Goal: Task Accomplishment & Management: Manage account settings

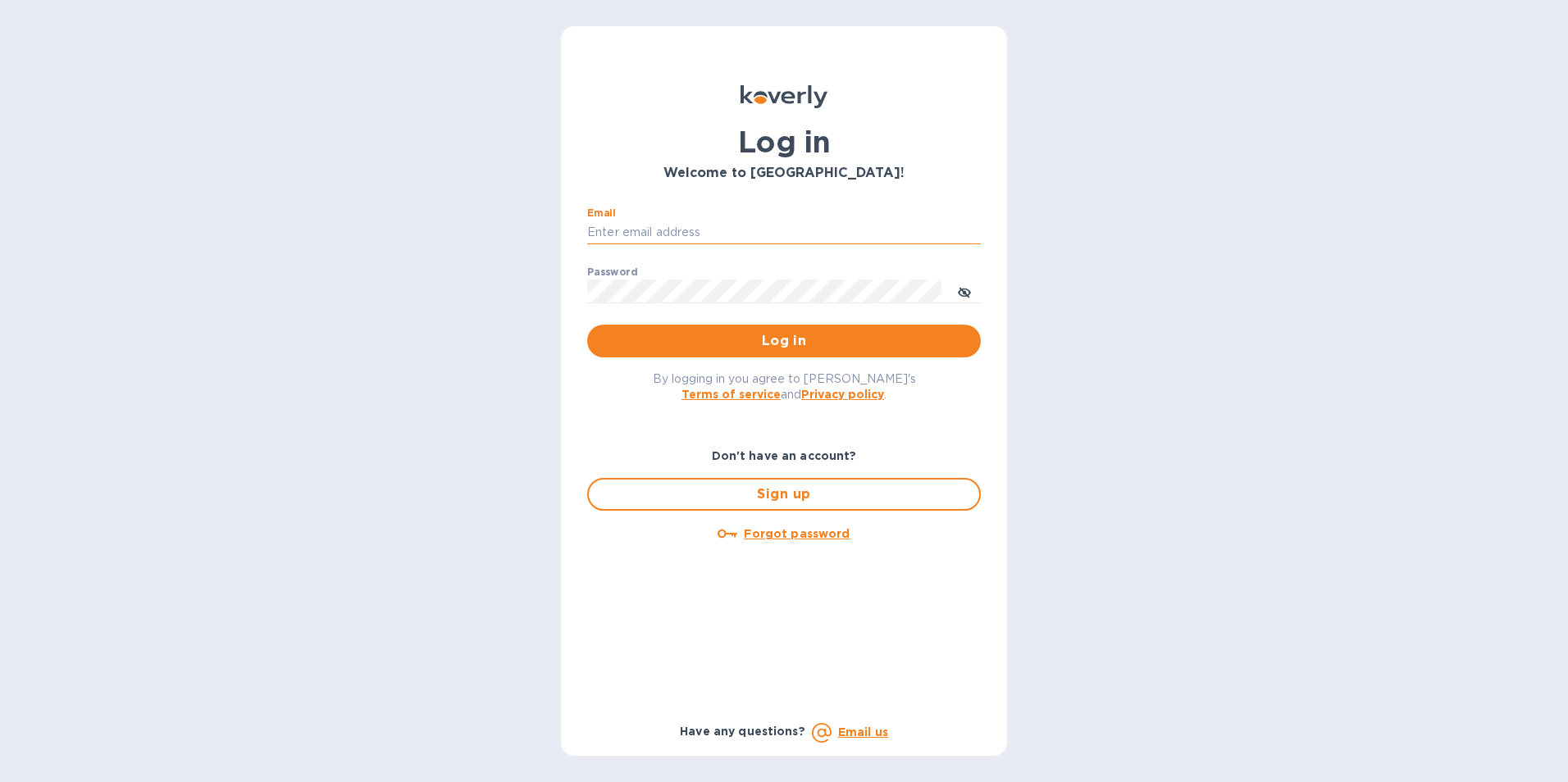
click at [717, 237] on input "Email" at bounding box center [784, 232] width 394 height 24
click at [670, 235] on input "Email" at bounding box center [784, 232] width 394 height 24
type input "[EMAIL_ADDRESS][DOMAIN_NAME]"
click at [959, 292] on icon "toggle password visibility" at bounding box center [965, 292] width 14 height 8
click at [770, 338] on span "Log in" at bounding box center [784, 341] width 368 height 19
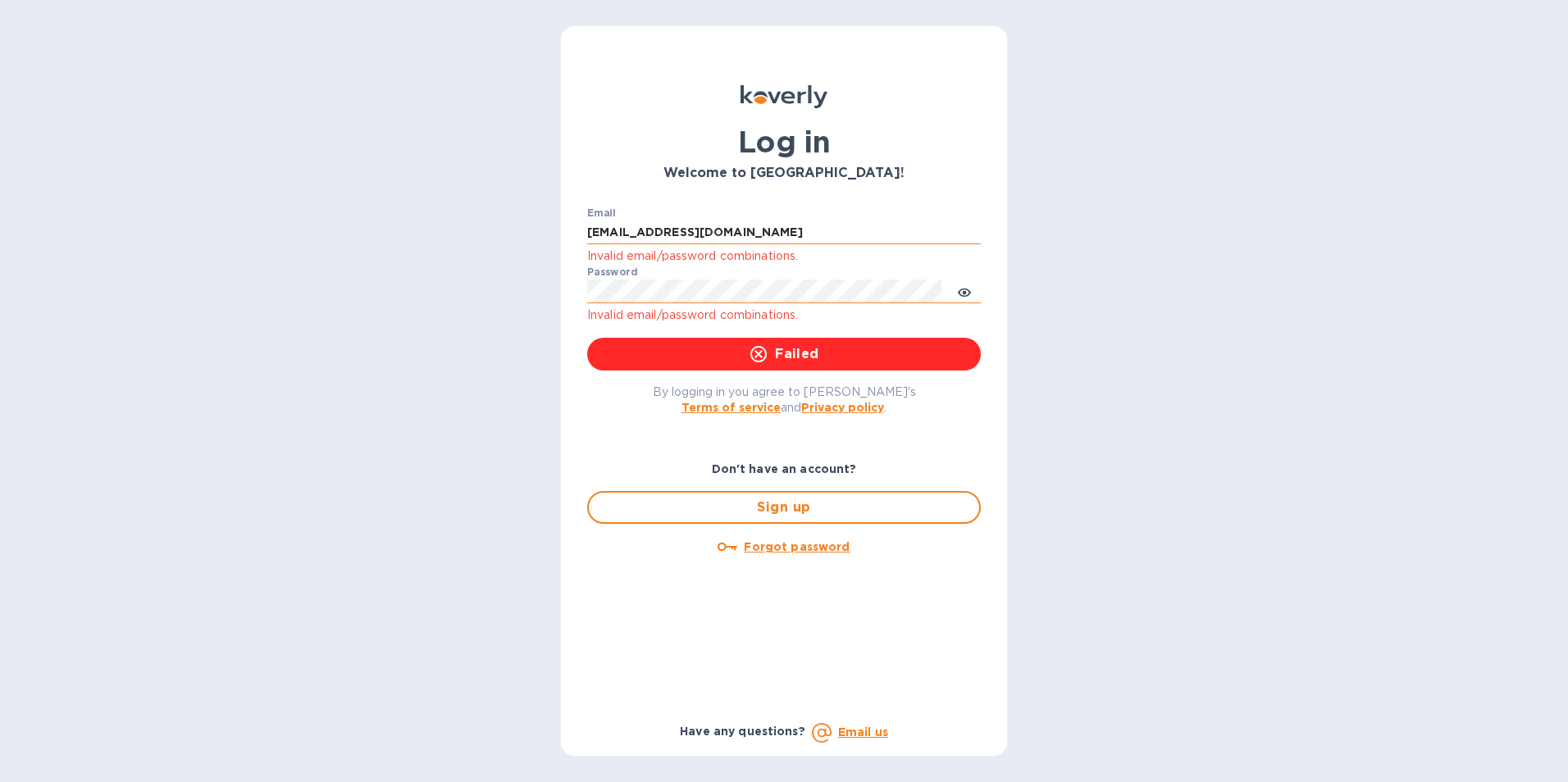
click at [709, 233] on input "[EMAIL_ADDRESS][DOMAIN_NAME]" at bounding box center [784, 232] width 394 height 24
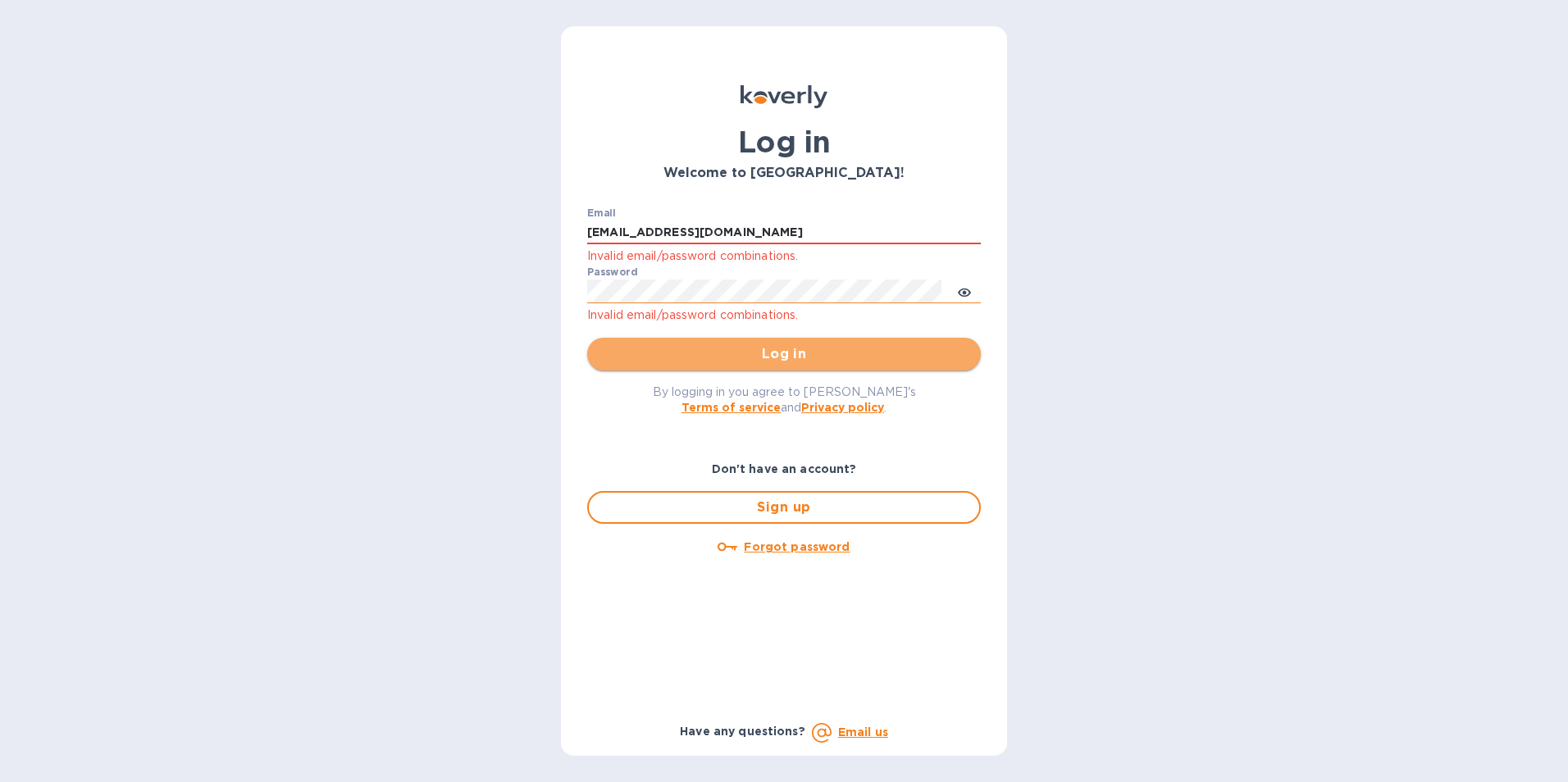
click at [770, 353] on span "Log in" at bounding box center [784, 354] width 368 height 19
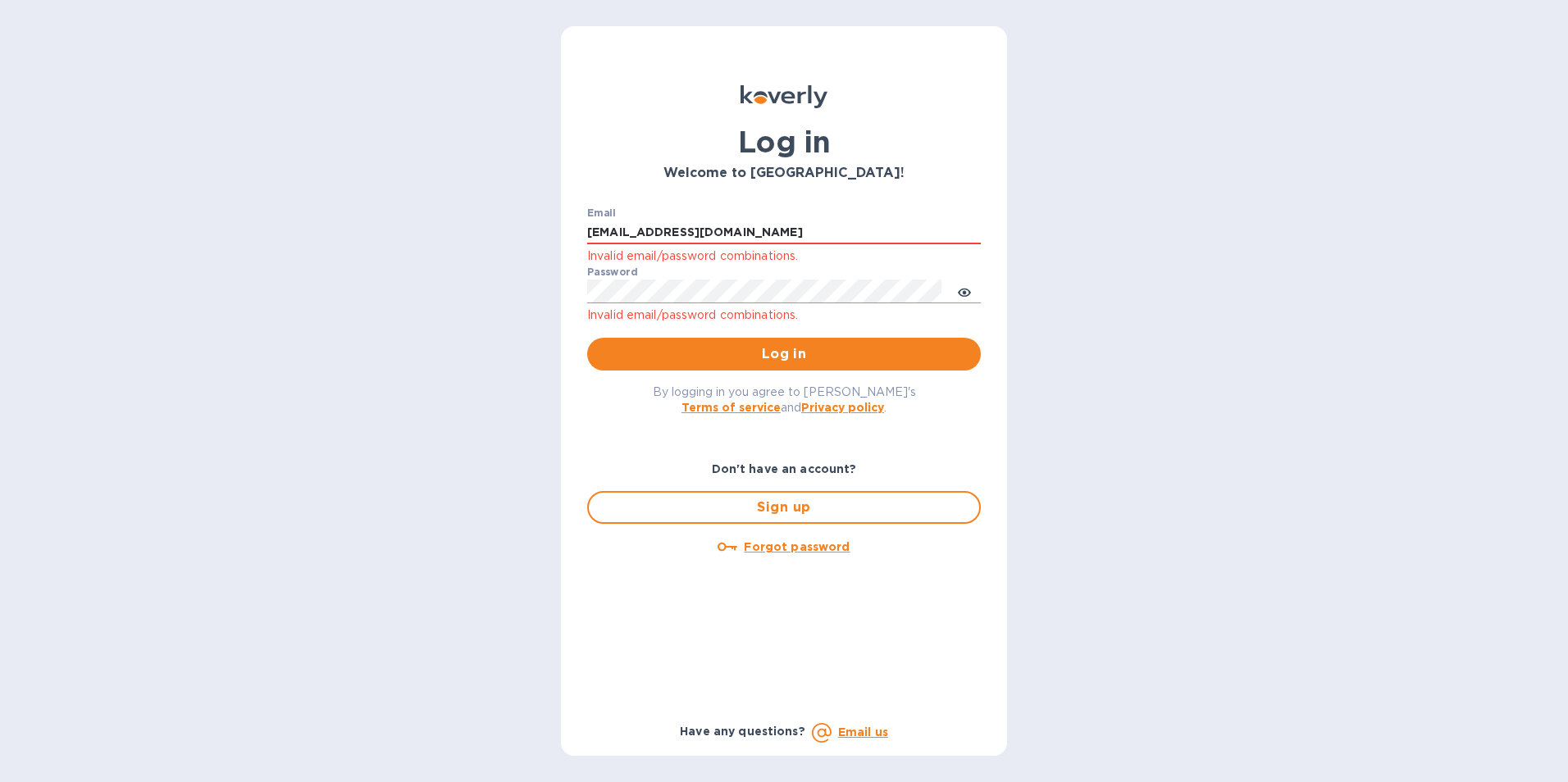
click at [800, 543] on u "Forgot password" at bounding box center [796, 547] width 106 height 14
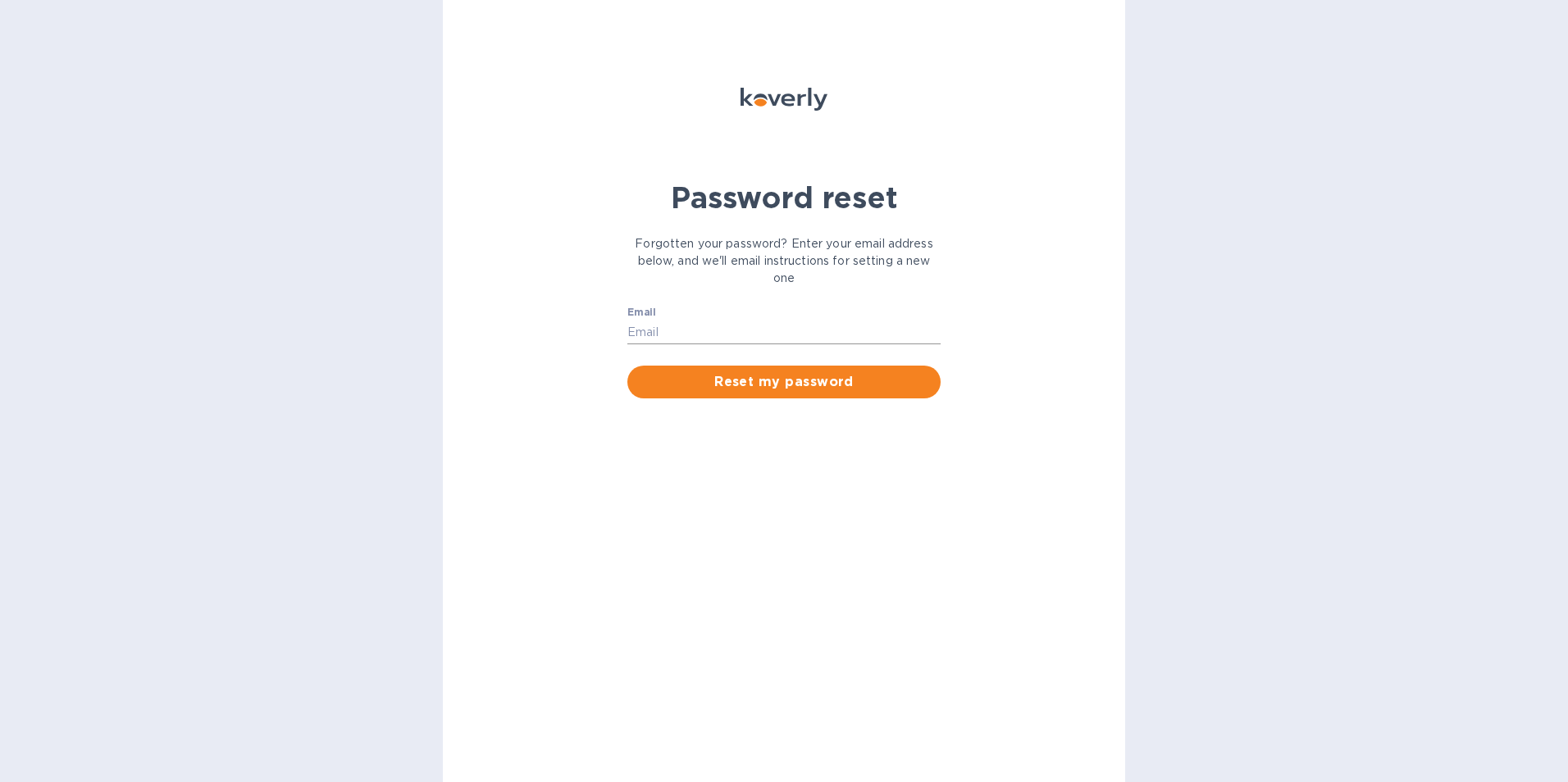
click at [736, 325] on input "Email" at bounding box center [784, 331] width 314 height 24
type input "[EMAIL_ADDRESS][DOMAIN_NAME]"
click at [765, 379] on span "Reset my password" at bounding box center [784, 382] width 287 height 19
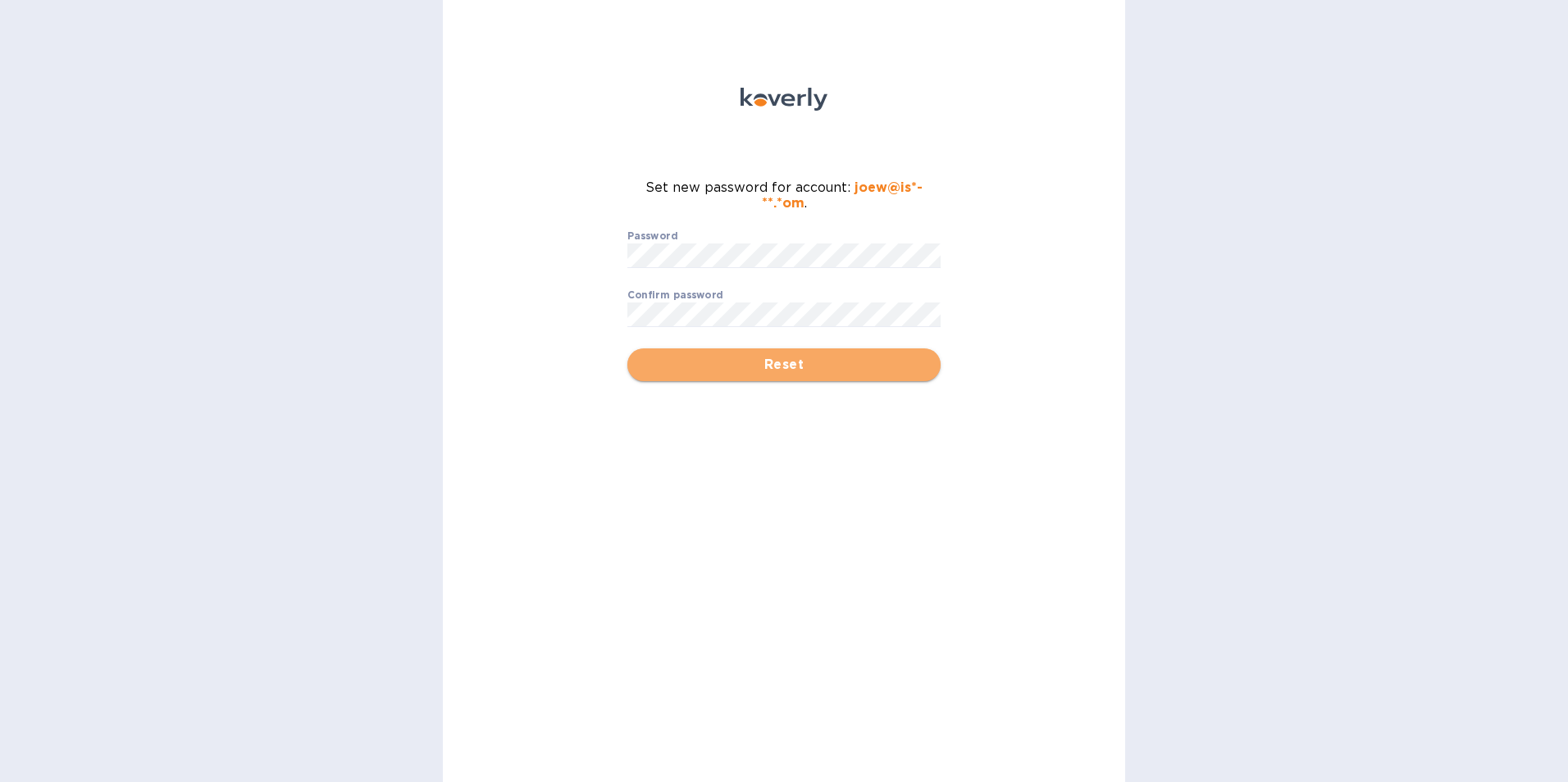
click at [779, 370] on span "Reset" at bounding box center [784, 365] width 287 height 19
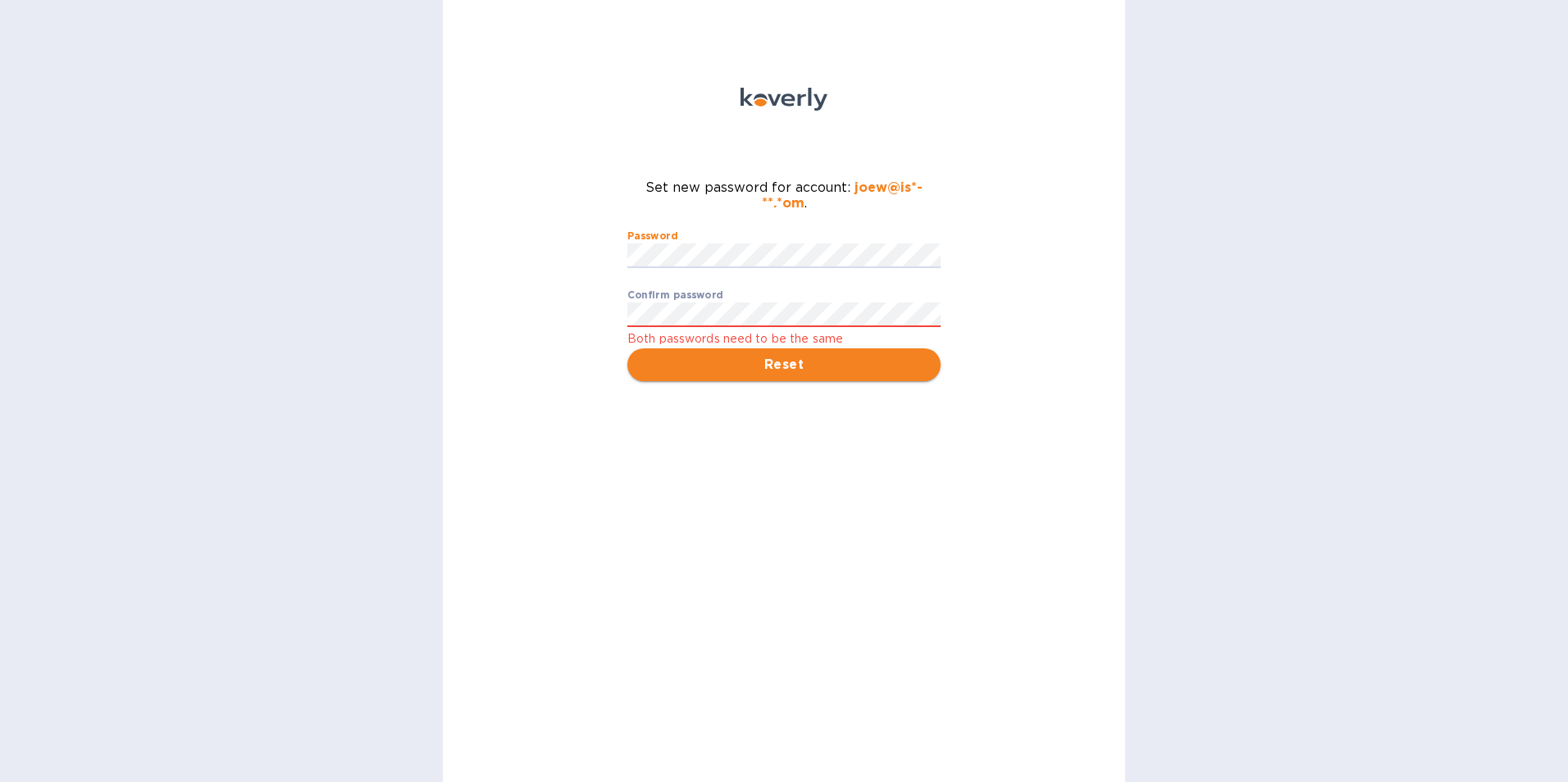
click at [781, 358] on span "Reset" at bounding box center [784, 365] width 287 height 19
click at [763, 366] on span "Reset" at bounding box center [784, 365] width 287 height 19
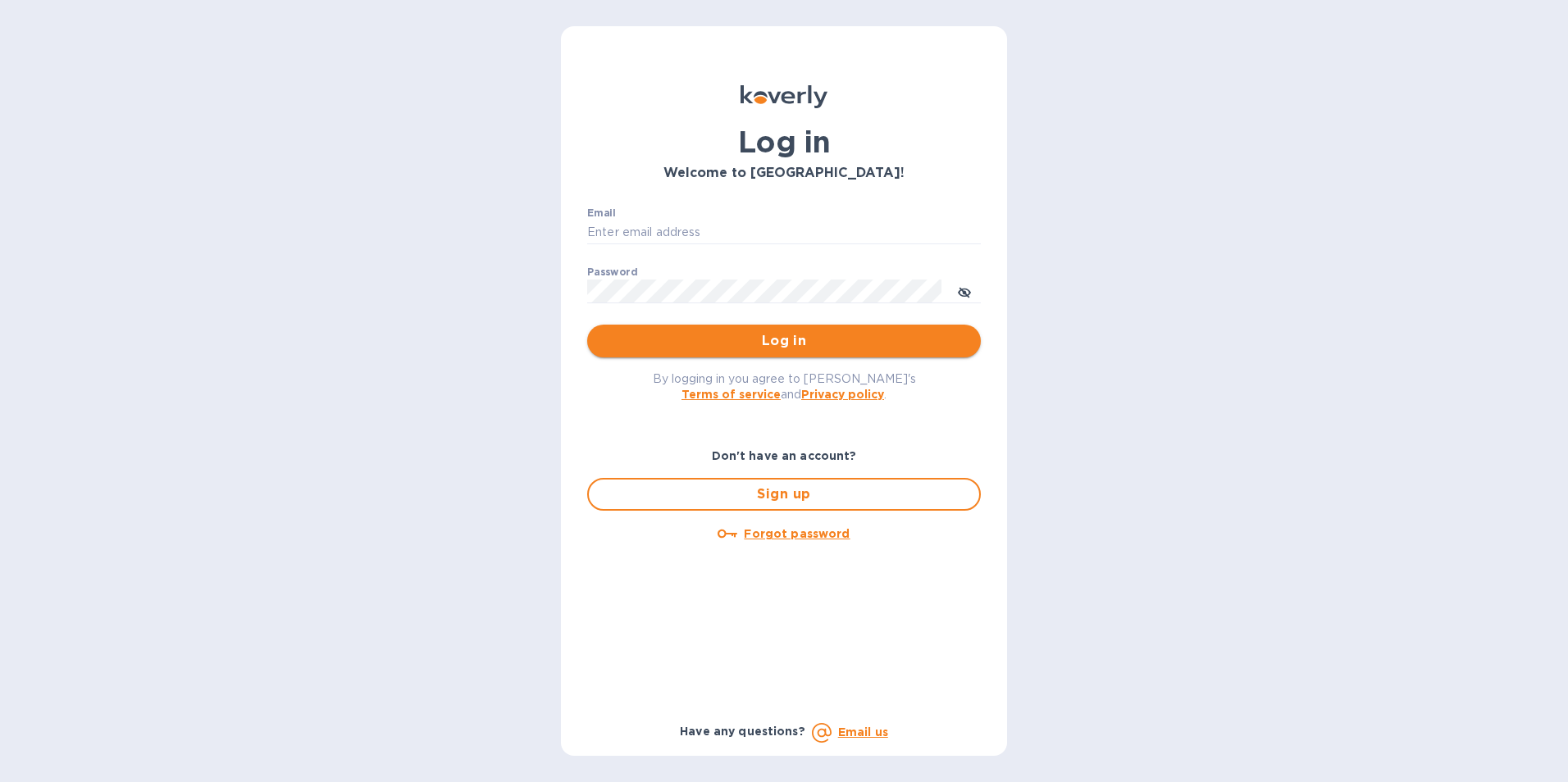
click at [759, 336] on span "Log in" at bounding box center [784, 341] width 368 height 19
click at [659, 228] on input "Email" at bounding box center [784, 232] width 394 height 24
type input "joew@isi-co.com"
click at [734, 334] on span "Log in" at bounding box center [784, 341] width 368 height 19
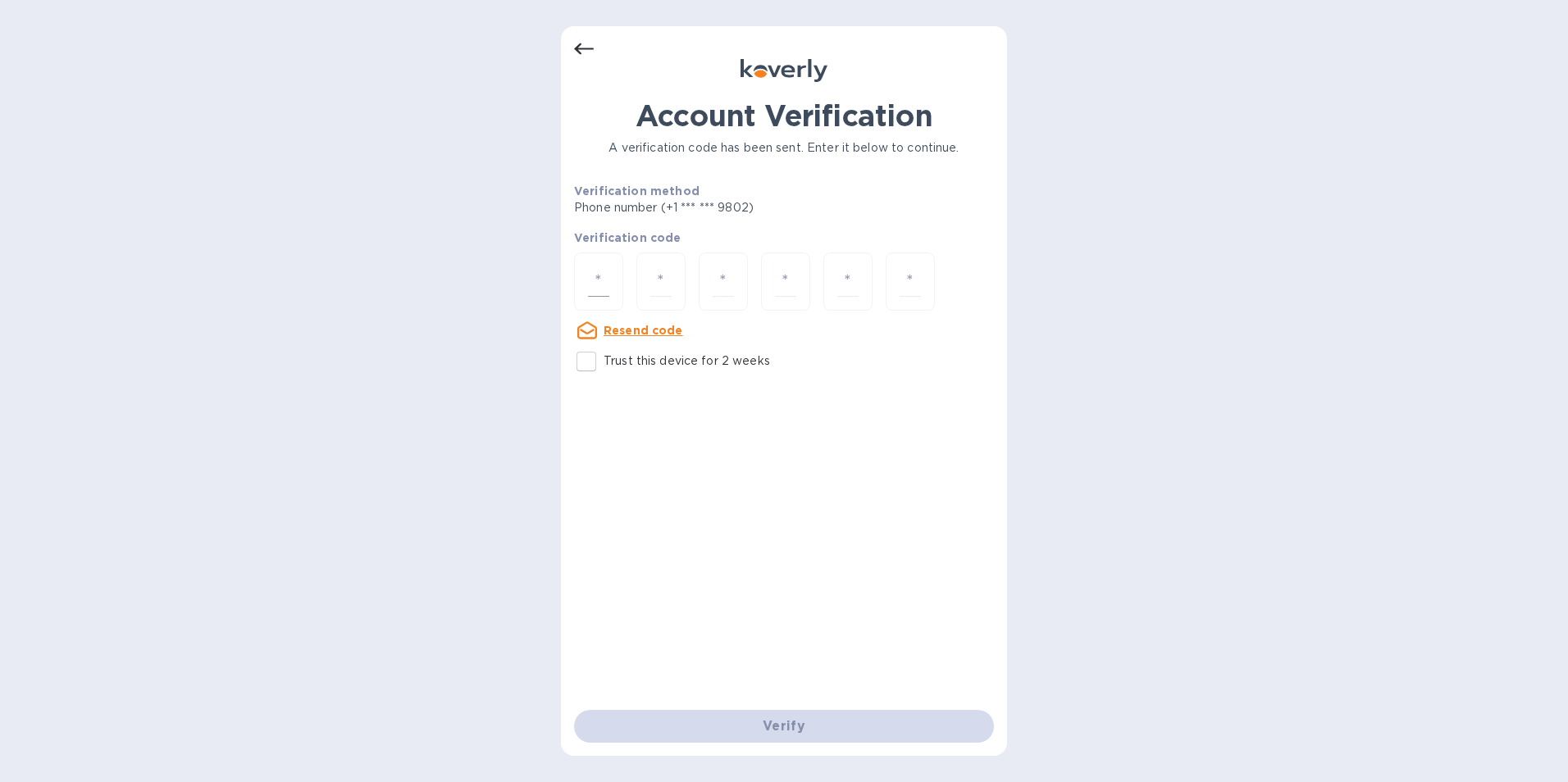
click at [620, 292] on div at bounding box center [598, 282] width 49 height 58
type input "1"
type input "0"
type input "1"
type input "2"
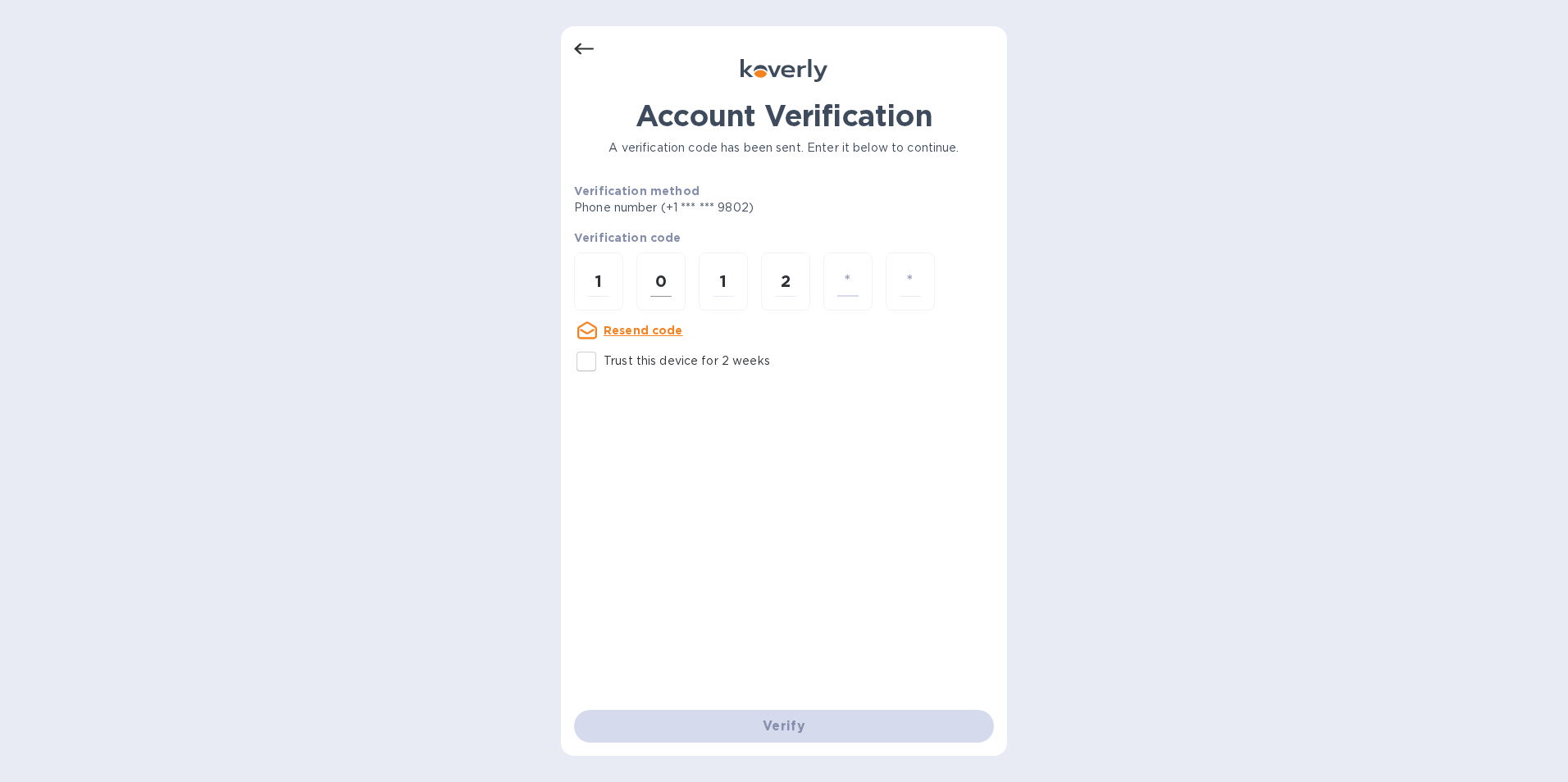
type input "9"
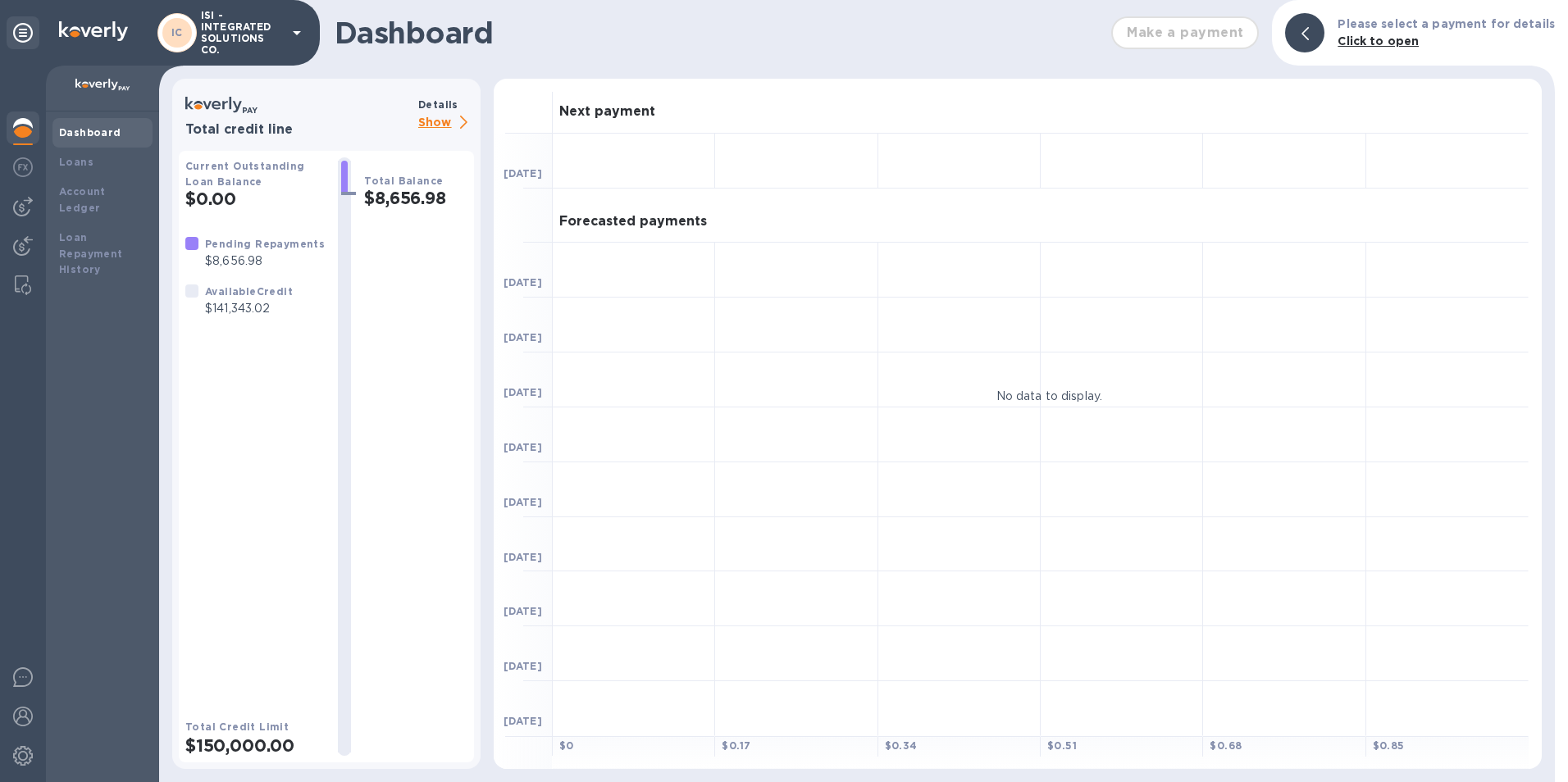
click at [241, 251] on div "Pending Repayments" at bounding box center [265, 244] width 120 height 17
click at [231, 254] on p "$8,656.98" at bounding box center [265, 261] width 120 height 17
click at [1390, 39] on b "Click to open" at bounding box center [1378, 42] width 81 height 14
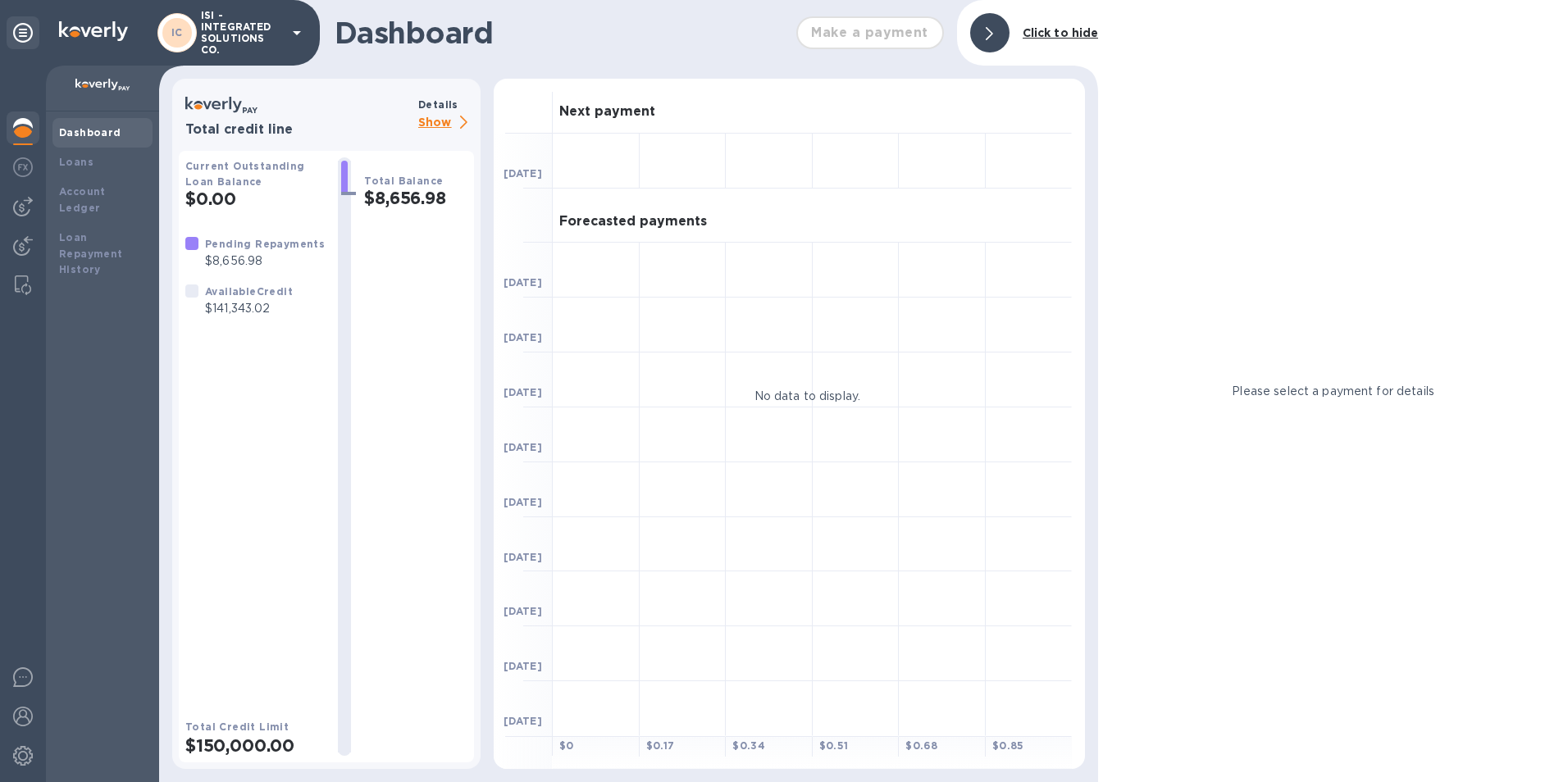
click at [189, 246] on div at bounding box center [192, 244] width 14 height 14
click at [245, 262] on p "$8,656.98" at bounding box center [265, 261] width 120 height 17
click at [89, 126] on b "Dashboard" at bounding box center [90, 132] width 62 height 13
click at [1072, 30] on b "Click to hide" at bounding box center [1061, 33] width 76 height 14
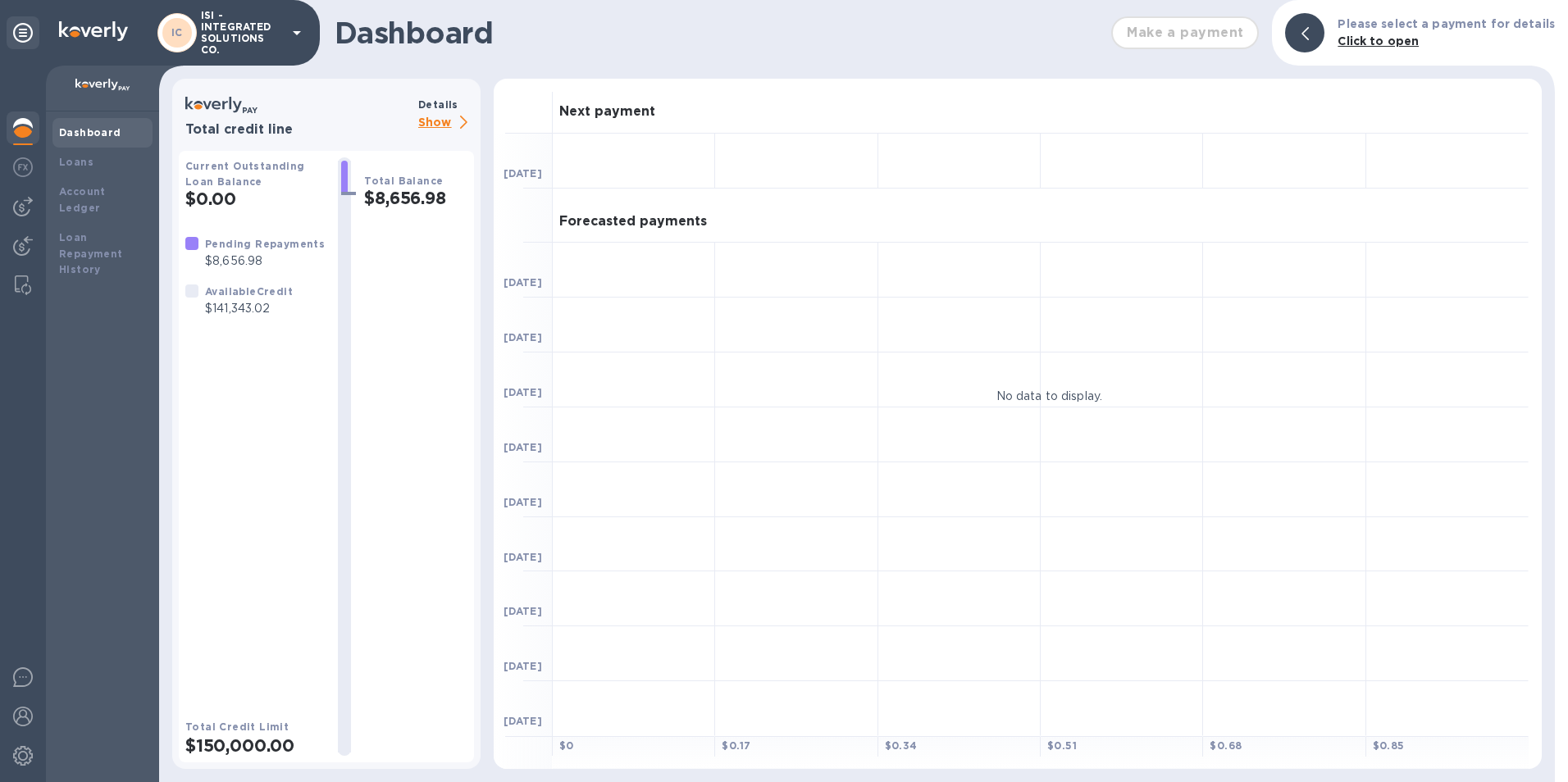
click at [430, 121] on p "Show" at bounding box center [446, 123] width 56 height 20
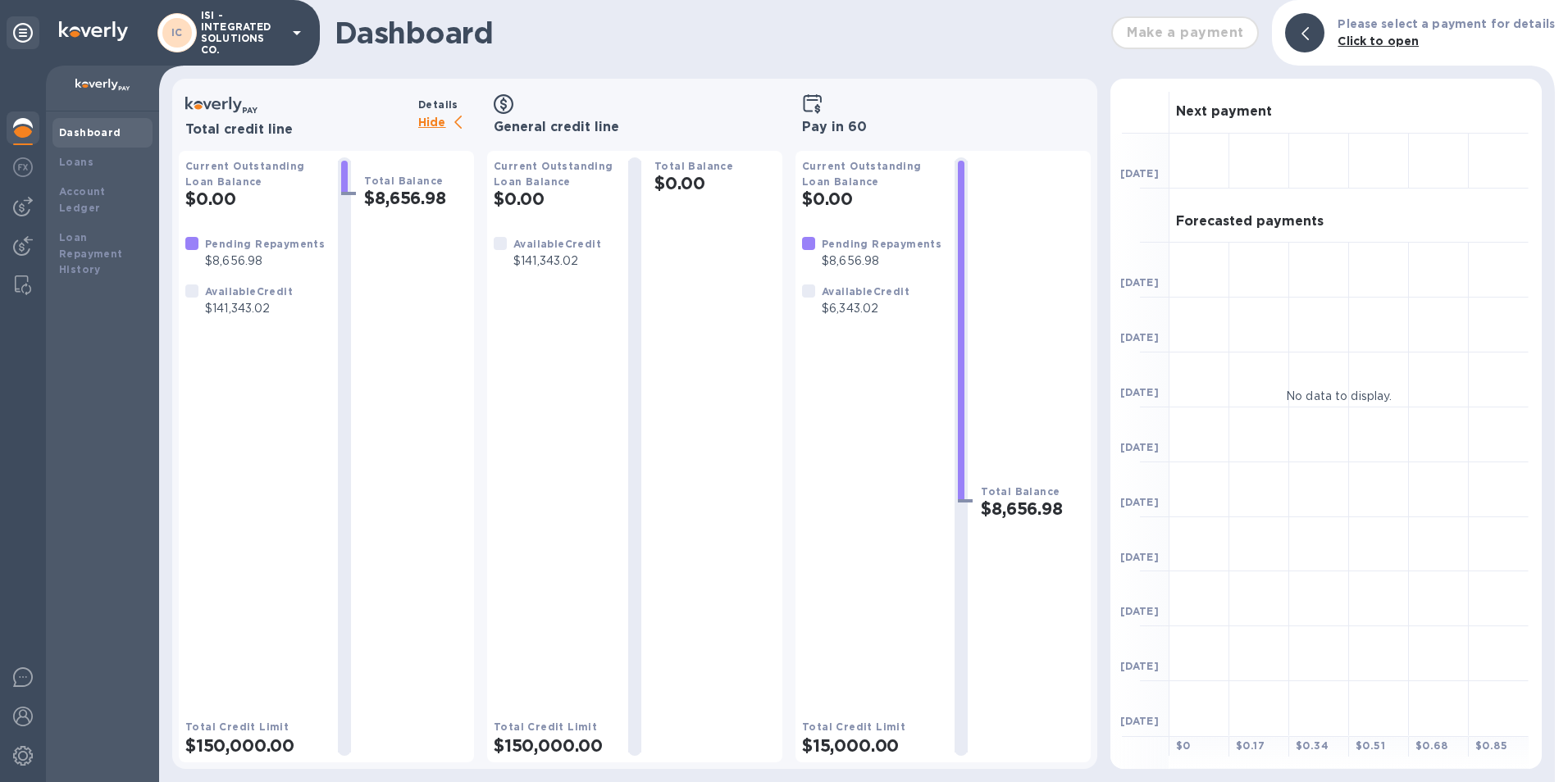
click at [190, 245] on div at bounding box center [192, 244] width 14 height 14
click at [68, 161] on b "Loans" at bounding box center [76, 162] width 35 height 13
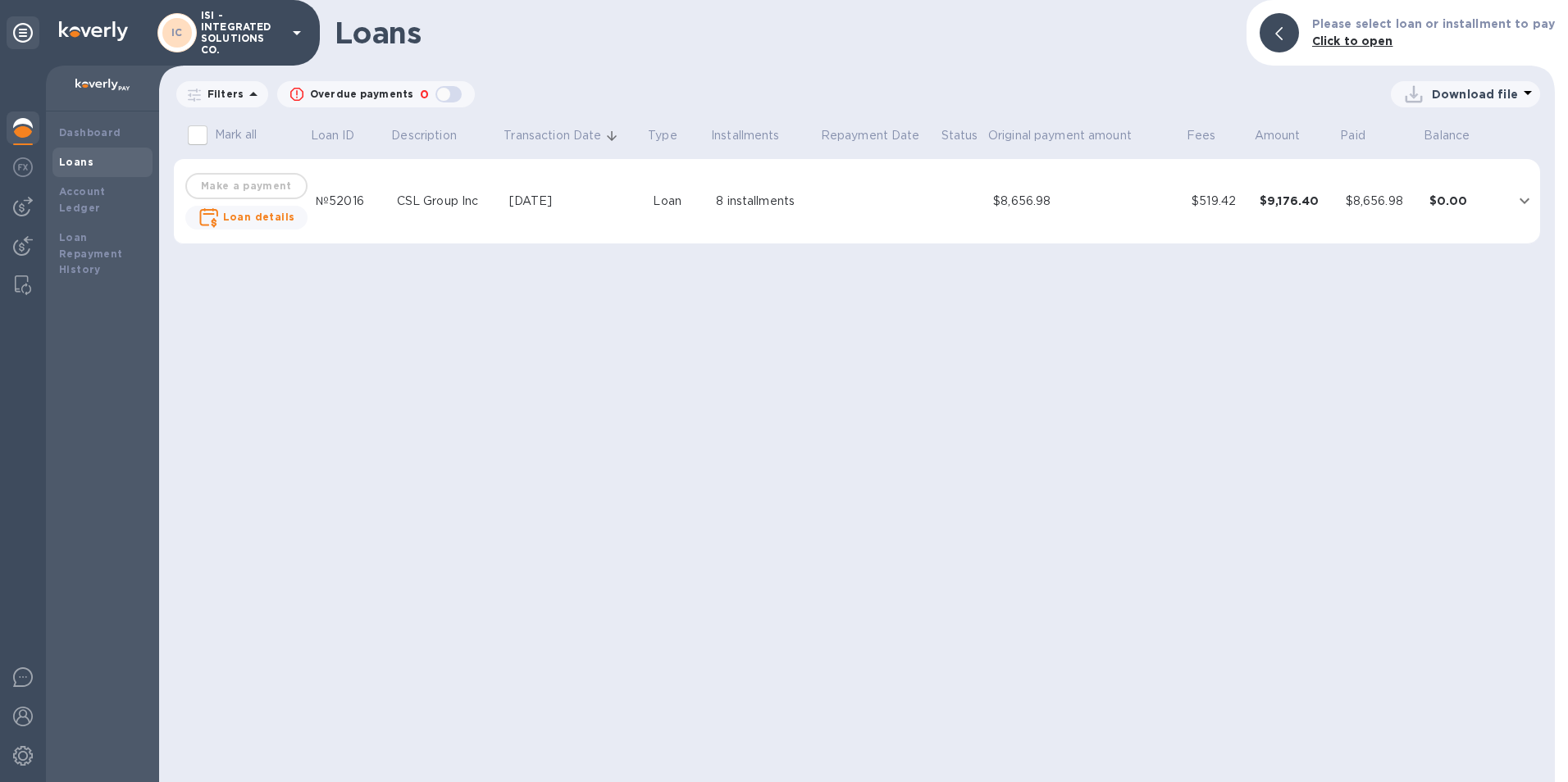
click at [1532, 201] on icon "expand row" at bounding box center [1524, 200] width 19 height 19
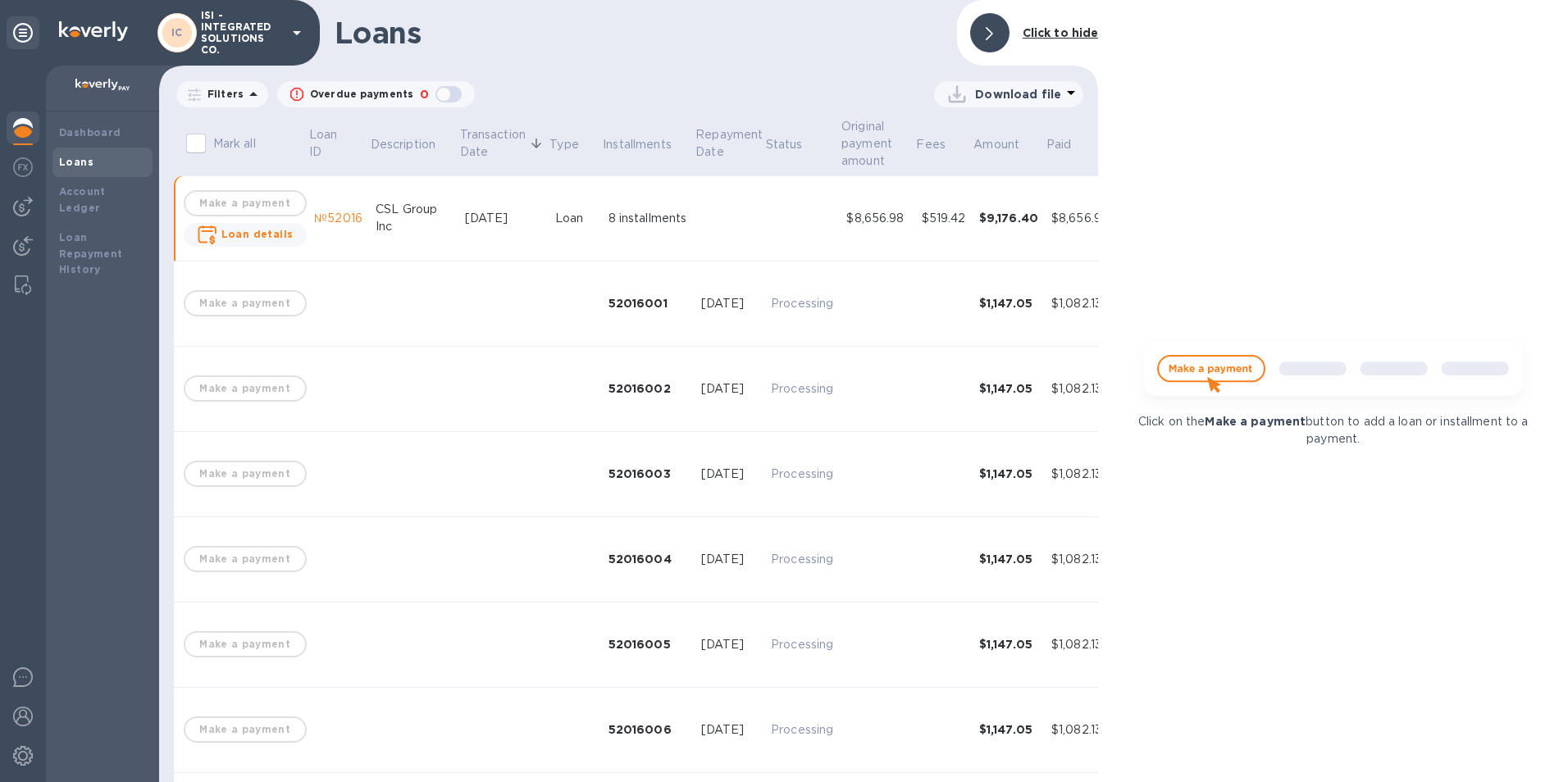
click at [1283, 220] on div "Click on the Make a payment button to add a loan or installment to a payment." at bounding box center [1332, 391] width 469 height 782
click at [1073, 31] on b "Click to hide" at bounding box center [1061, 33] width 76 height 14
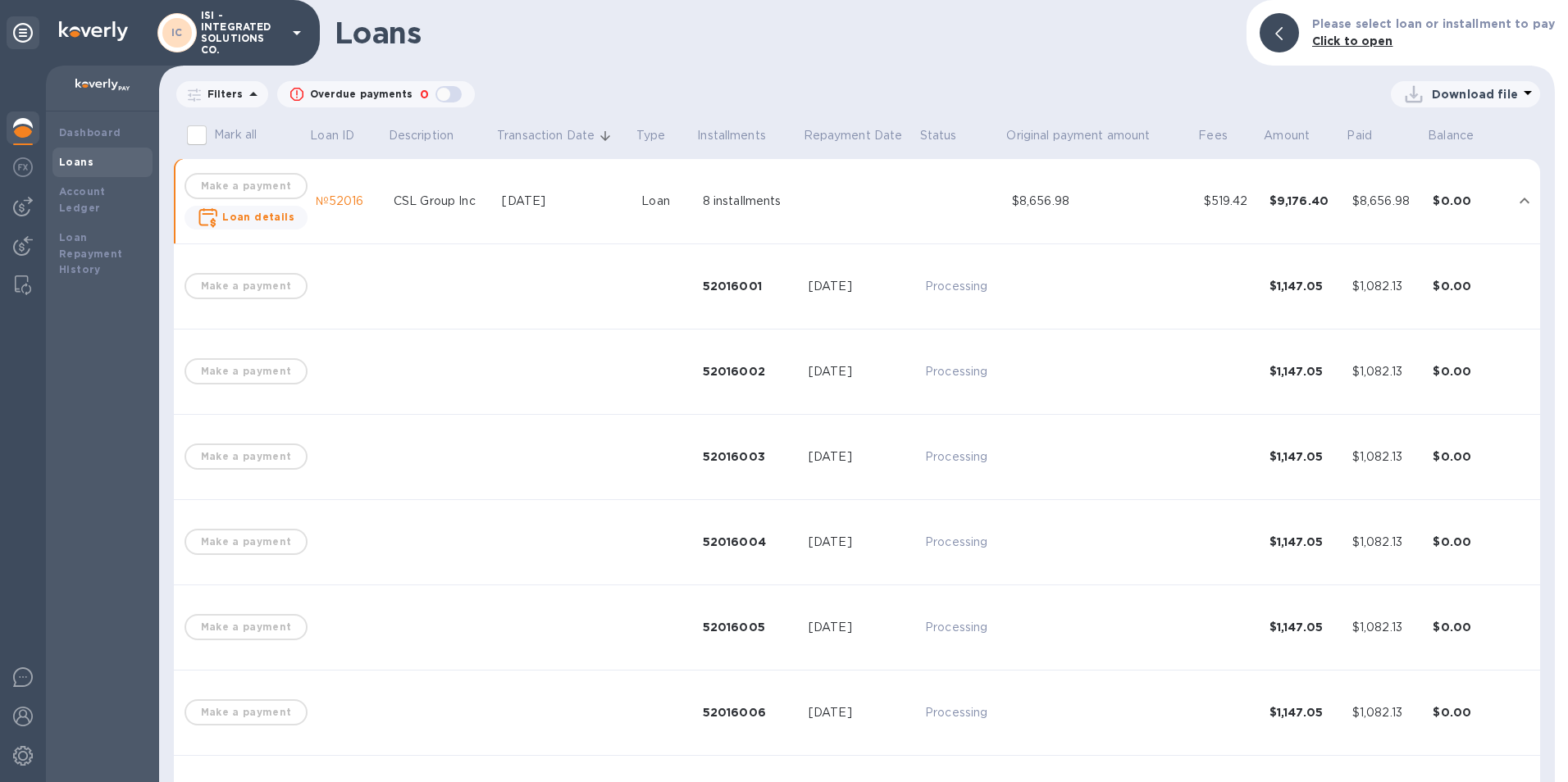
click at [200, 134] on input "Mark all" at bounding box center [197, 135] width 35 height 35
checkbox input "false"
click at [334, 196] on div "№52016" at bounding box center [347, 201] width 65 height 17
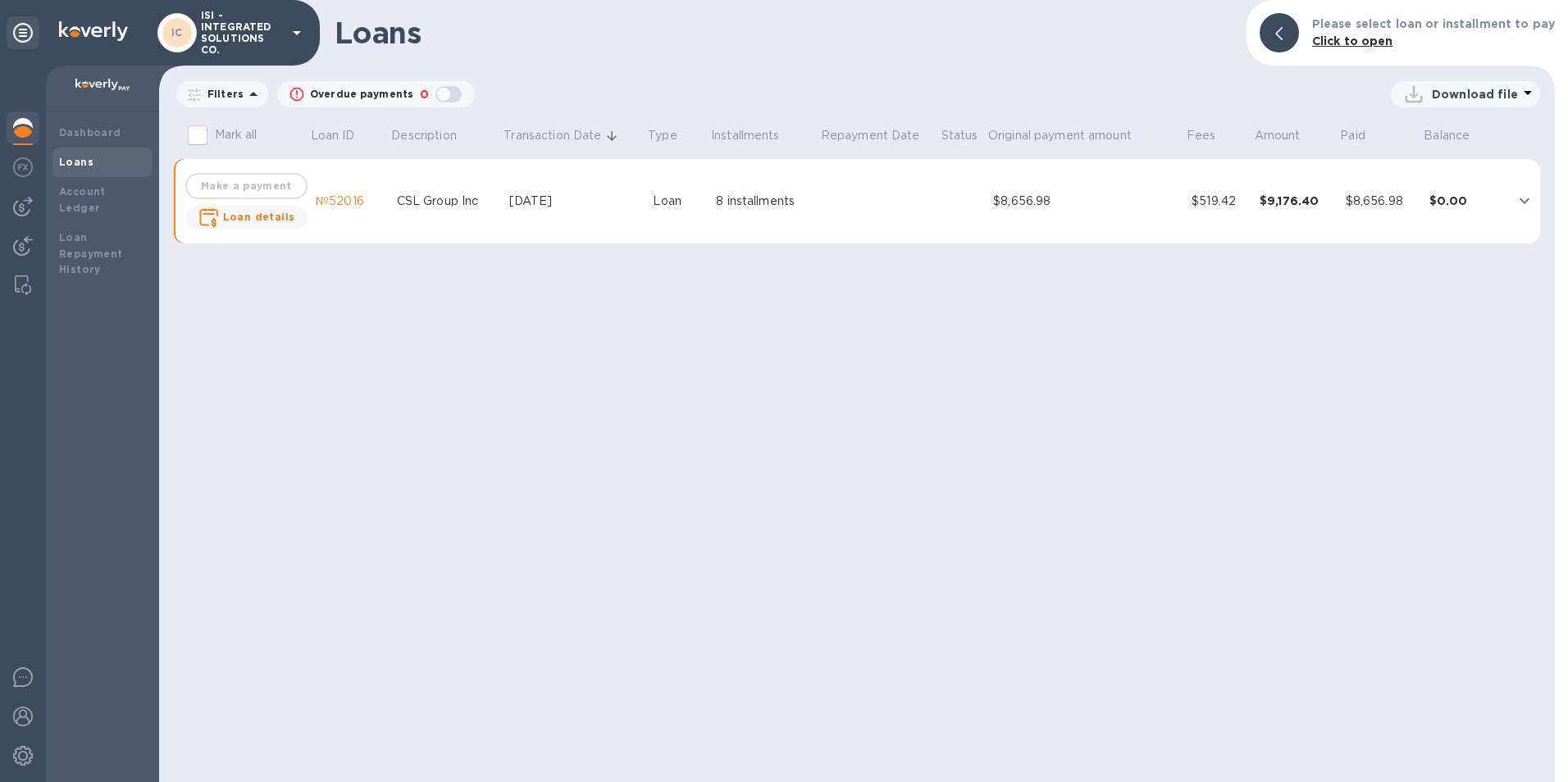
click at [593, 135] on p "Transaction Date" at bounding box center [552, 135] width 98 height 17
click at [244, 97] on icon at bounding box center [254, 94] width 19 height 19
click at [491, 94] on div "Download file" at bounding box center [1008, 94] width 1066 height 26
click at [83, 129] on b "Dashboard" at bounding box center [90, 132] width 62 height 13
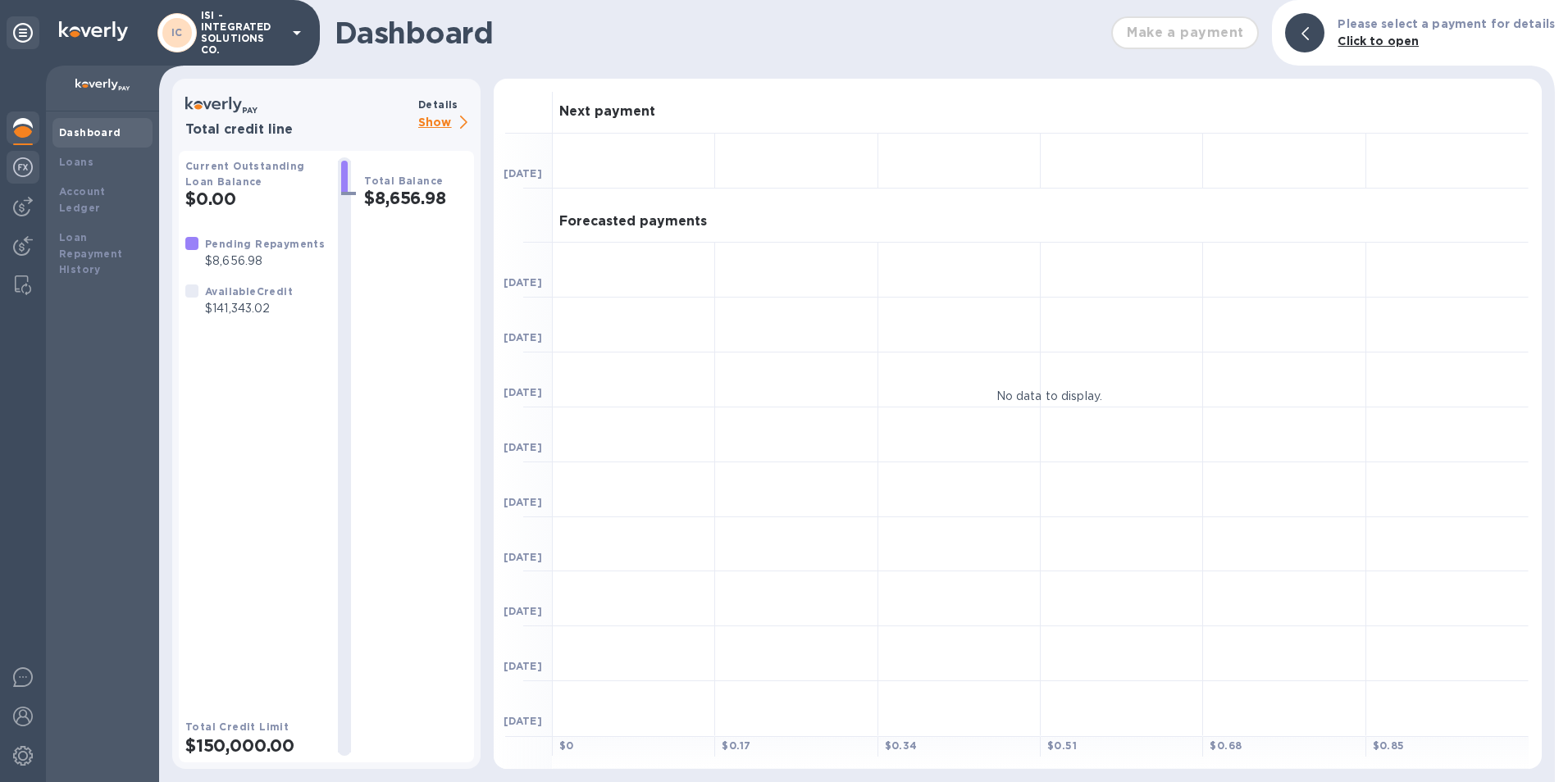
click at [20, 164] on img at bounding box center [23, 167] width 19 height 19
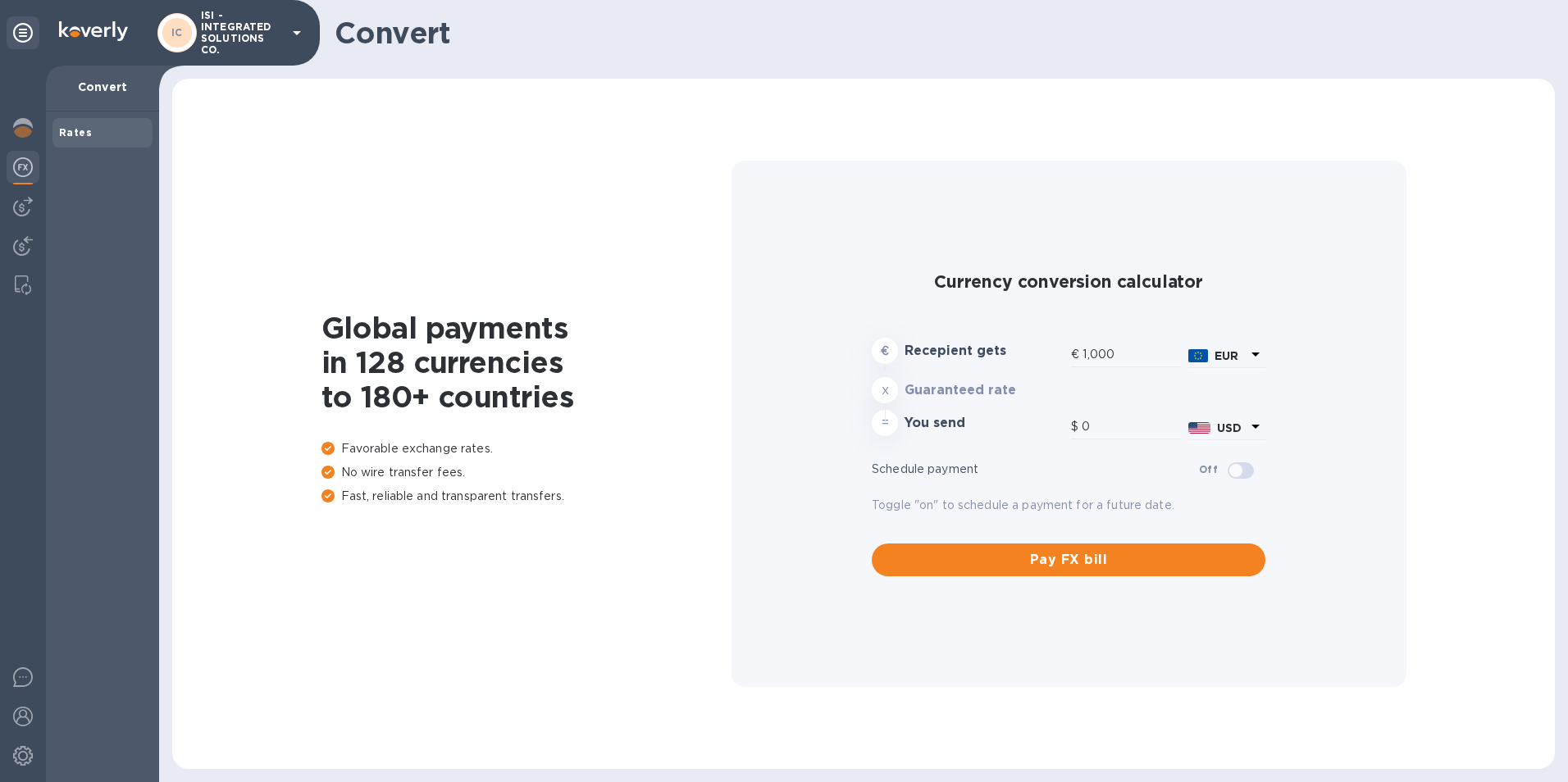
type input "1,178.08"
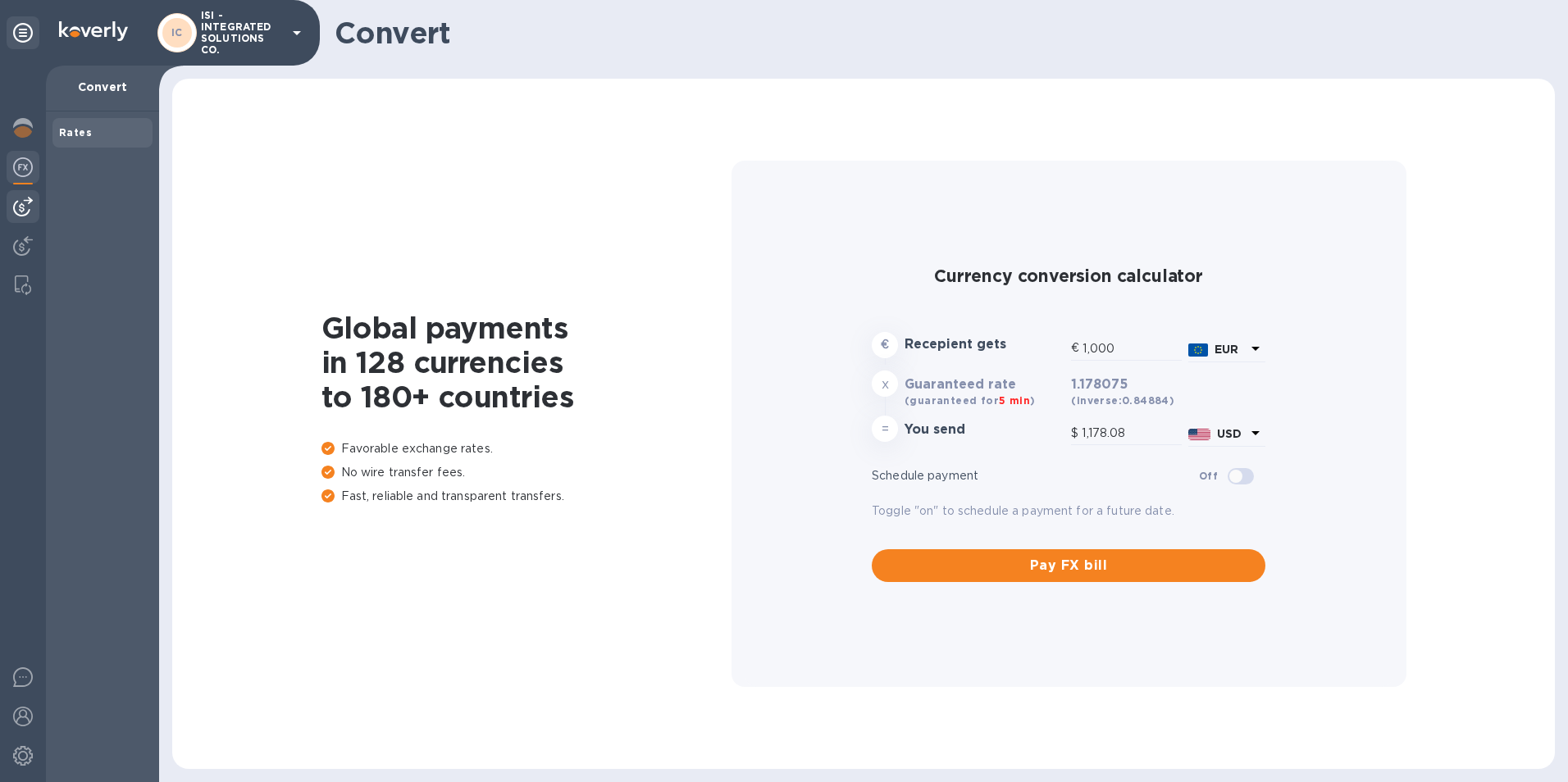
click at [16, 203] on img at bounding box center [23, 206] width 19 height 19
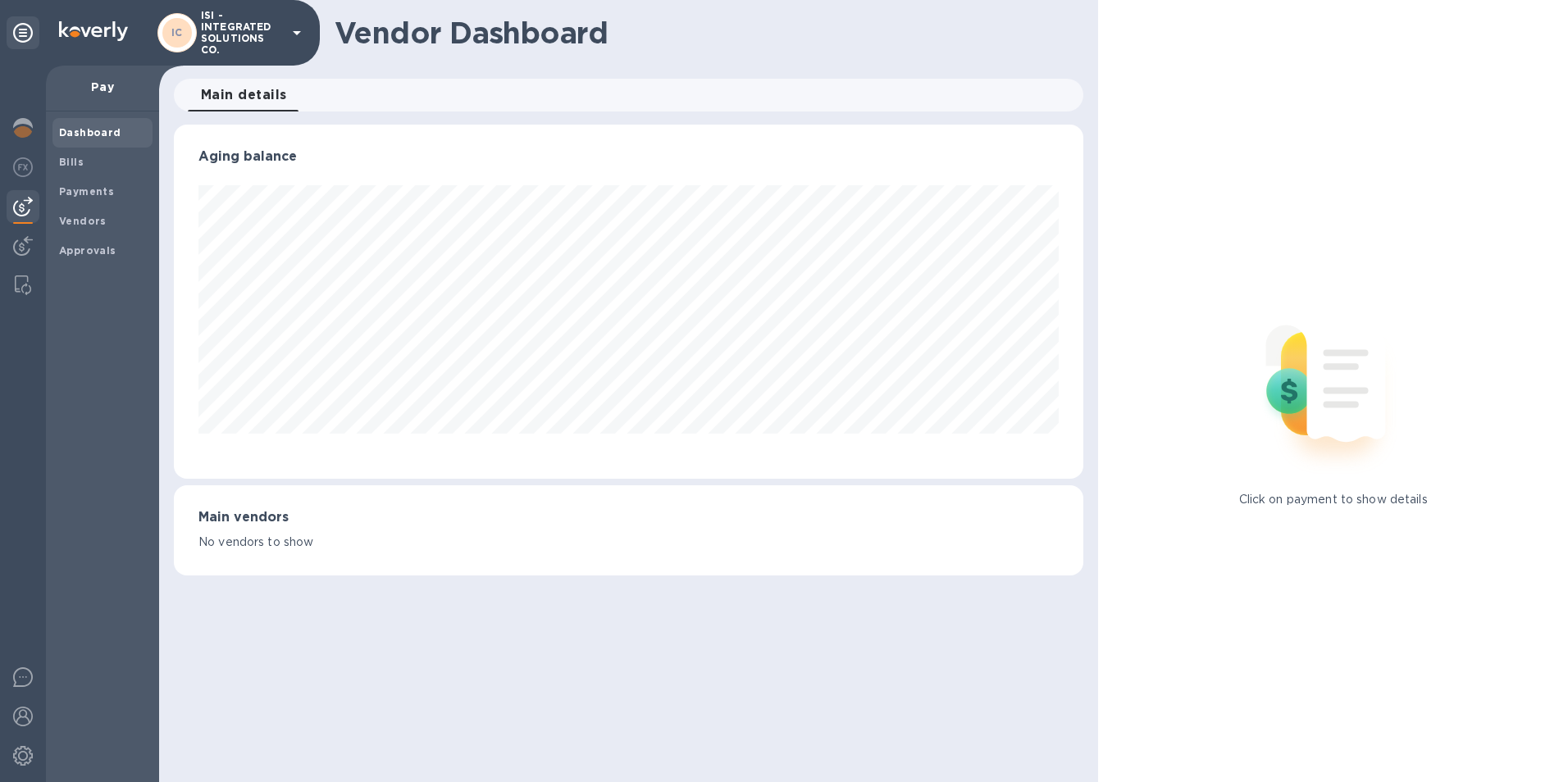
scroll to position [354, 910]
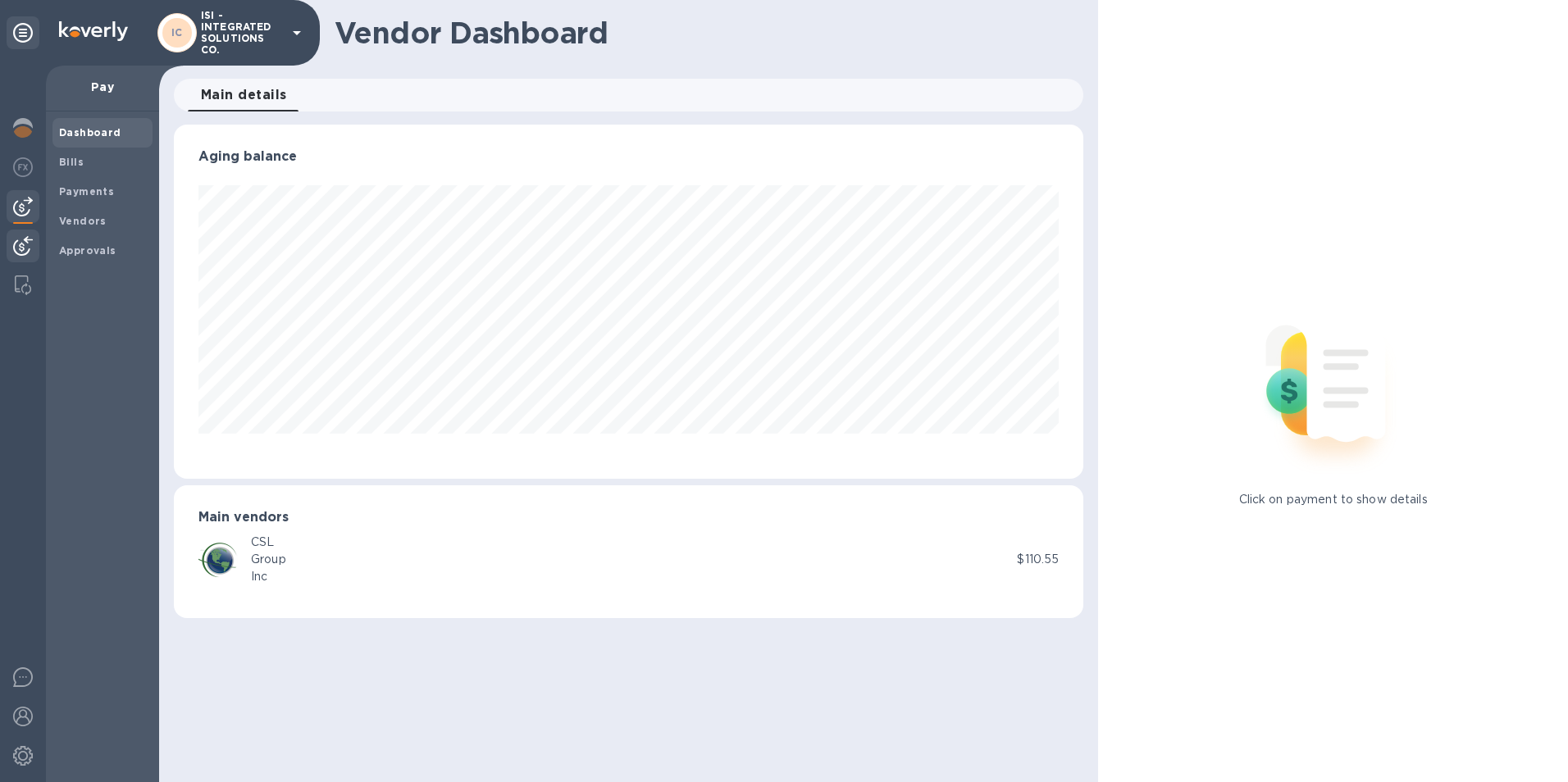
click at [18, 244] on img at bounding box center [23, 246] width 19 height 19
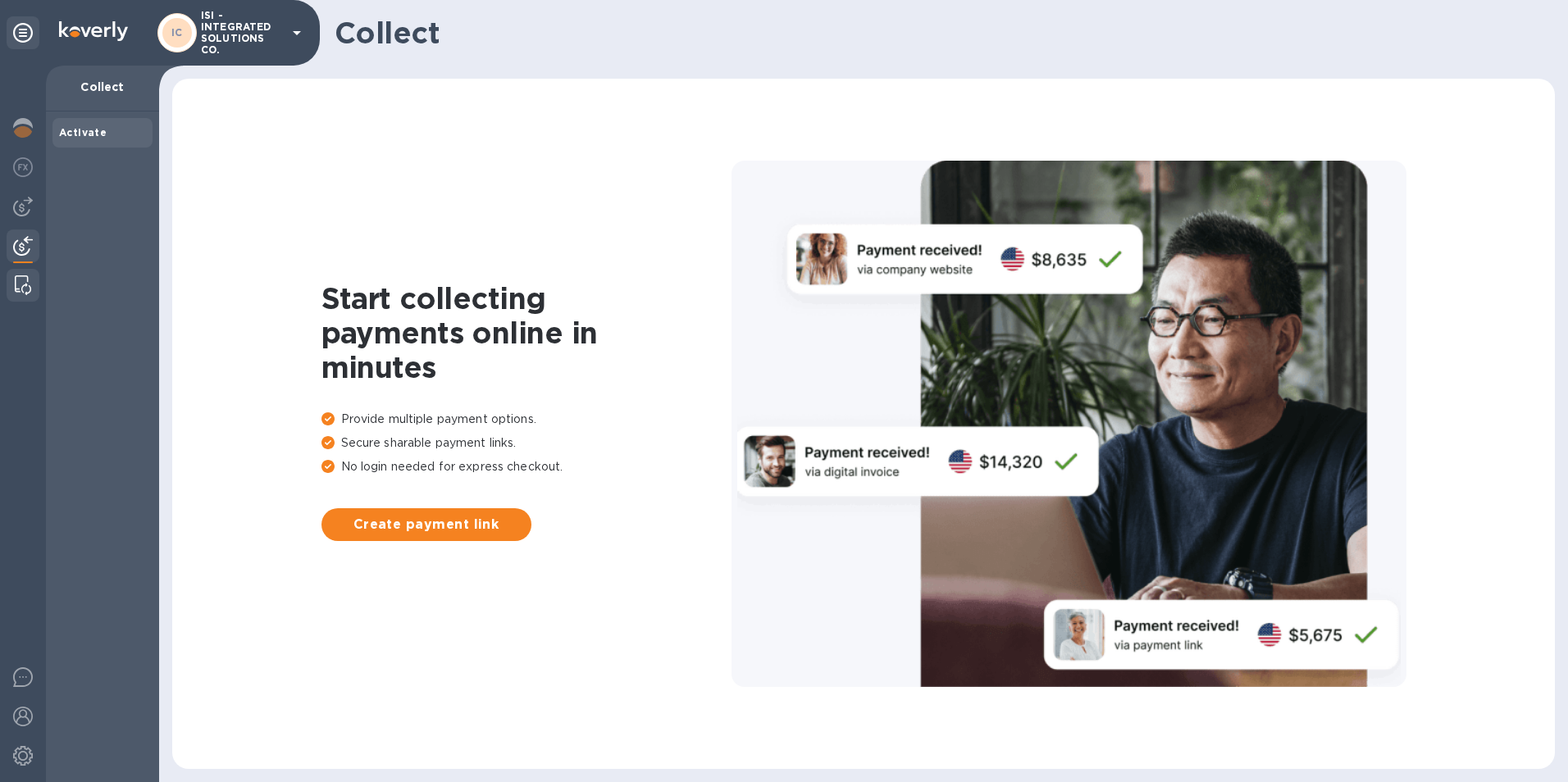
click at [27, 285] on img at bounding box center [22, 286] width 16 height 19
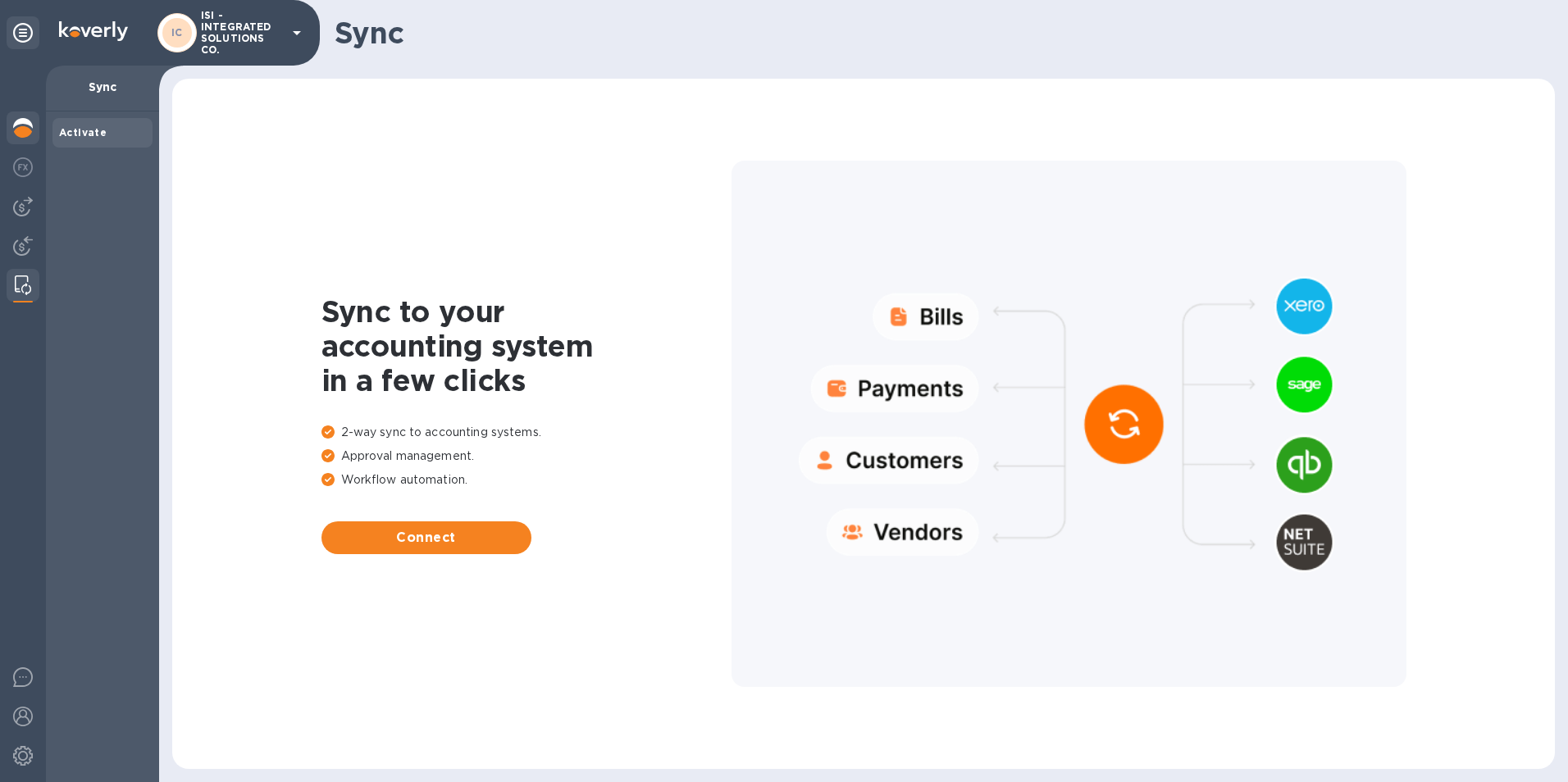
click at [18, 126] on img at bounding box center [23, 128] width 19 height 19
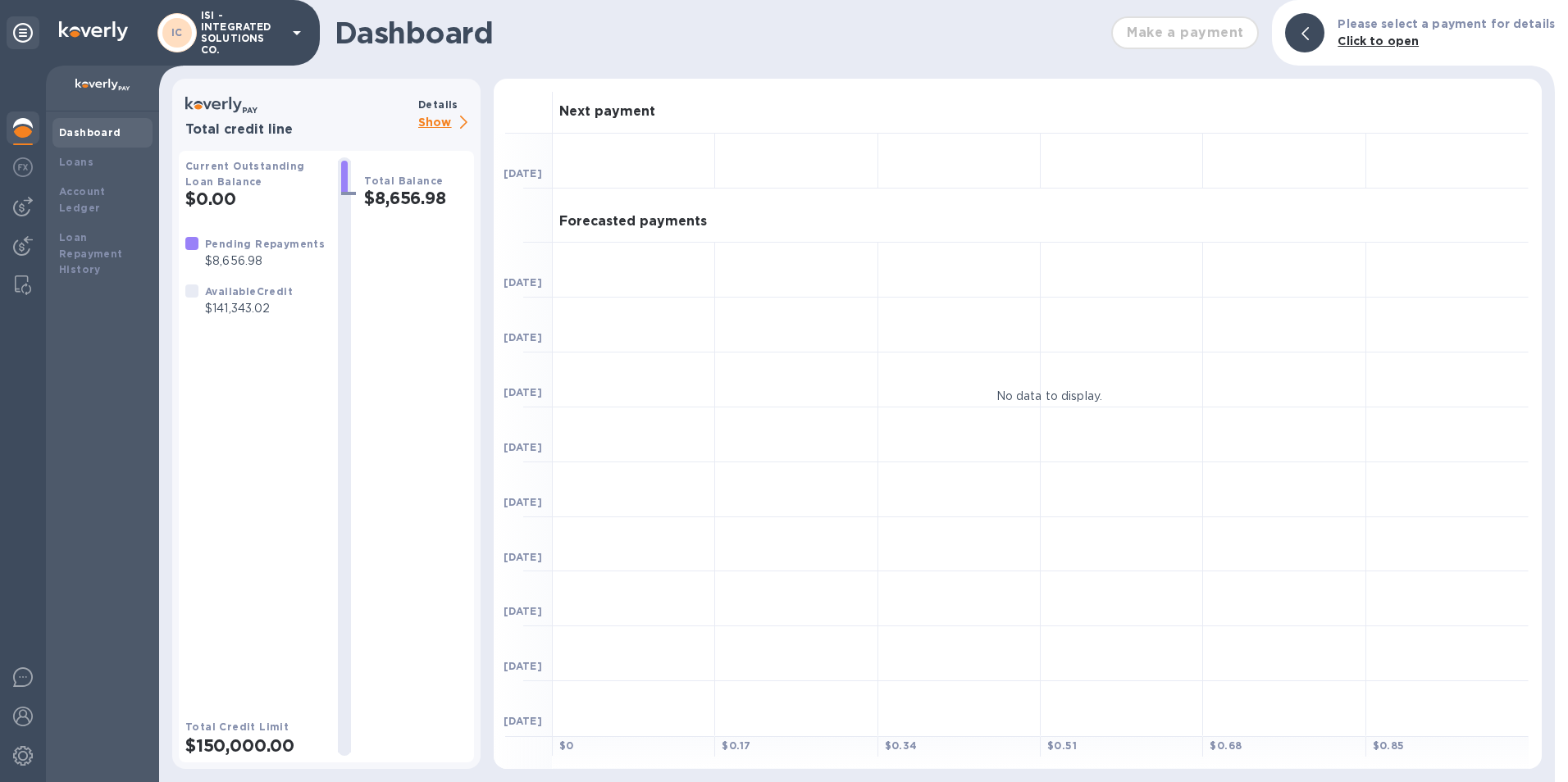
click at [293, 30] on icon at bounding box center [297, 33] width 19 height 19
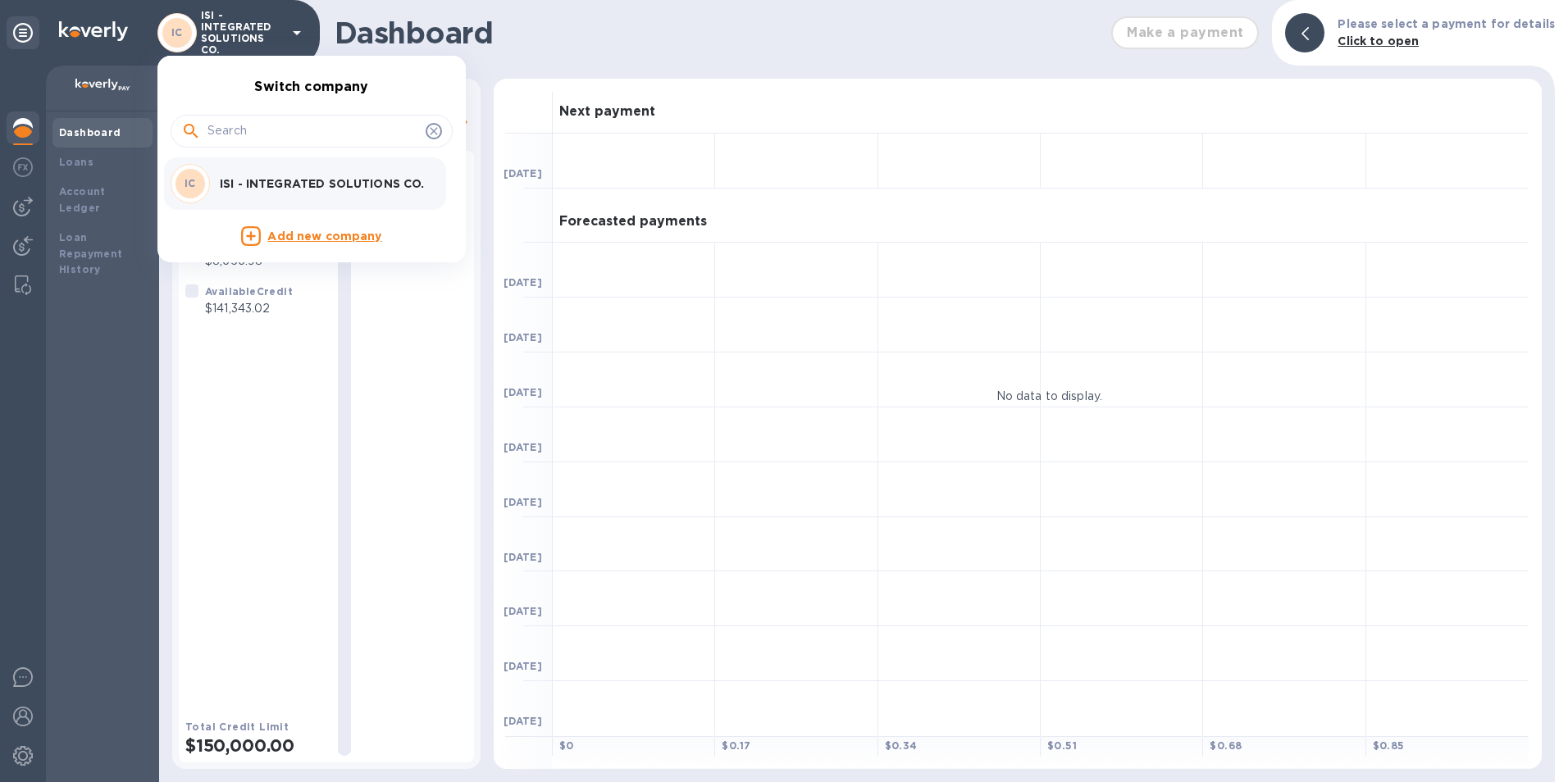
click at [728, 164] on div at bounding box center [784, 391] width 1568 height 782
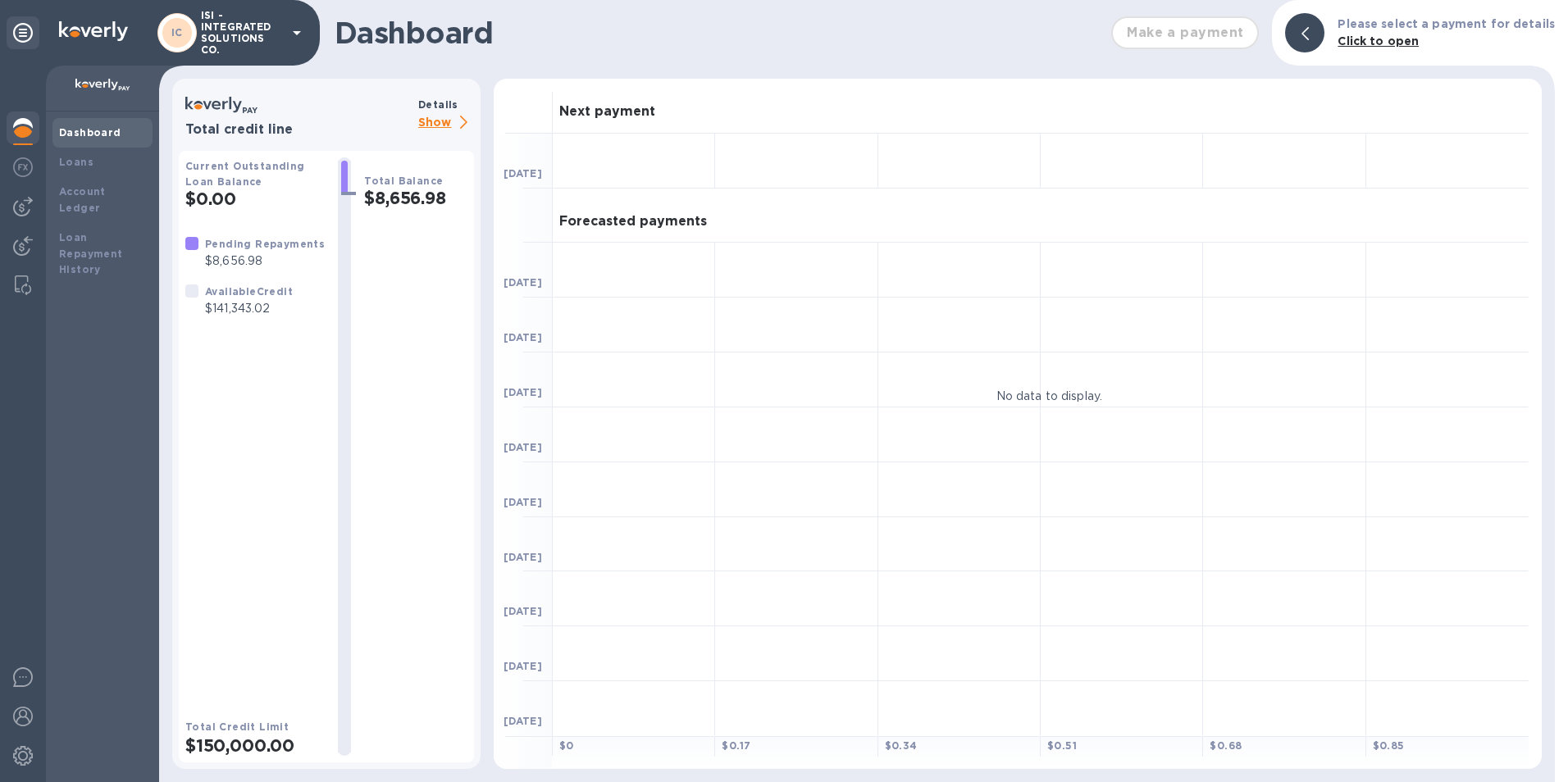
drag, startPoint x: 402, startPoint y: 201, endPoint x: 380, endPoint y: 282, distance: 83.9
click at [380, 282] on div "Total Balance $8,656.98" at bounding box center [415, 457] width 104 height 598
click at [69, 162] on b "Loans" at bounding box center [76, 162] width 35 height 13
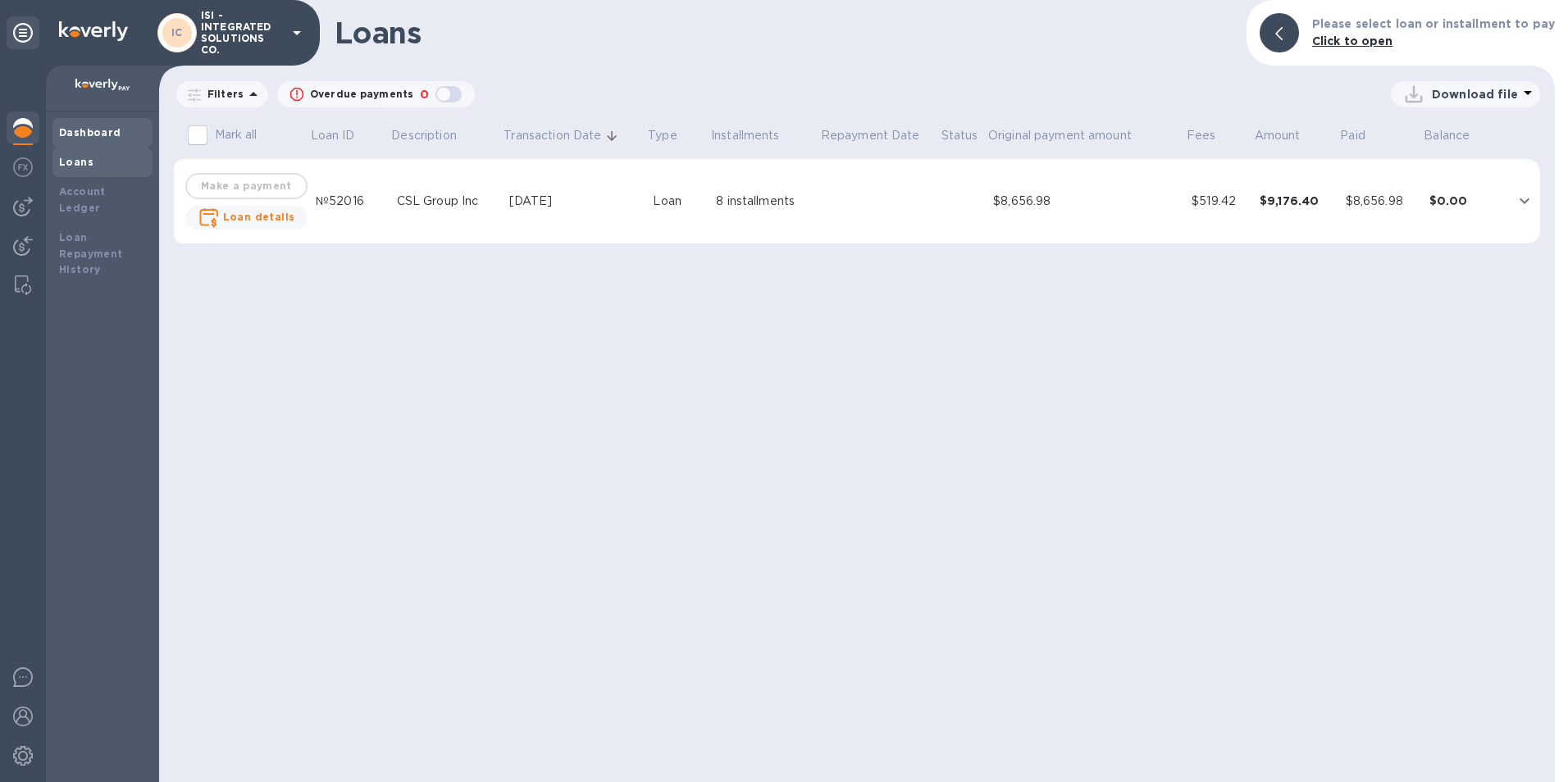
click at [92, 131] on b "Dashboard" at bounding box center [90, 132] width 62 height 13
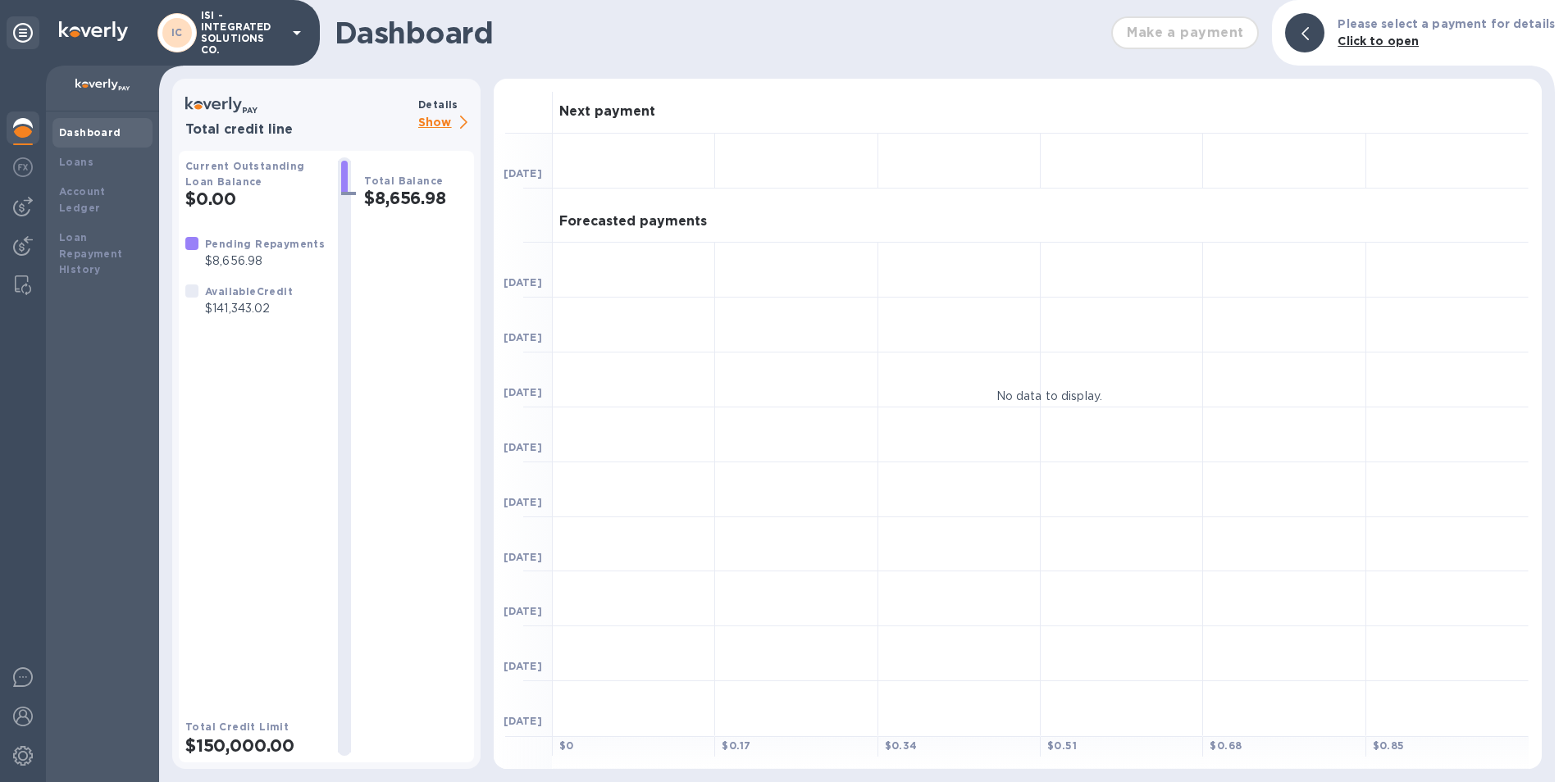
click at [650, 299] on div at bounding box center [634, 325] width 163 height 55
click at [405, 193] on h2 "$8,656.98" at bounding box center [415, 197] width 104 height 20
click at [226, 194] on h2 "$0.00" at bounding box center [255, 198] width 139 height 20
click at [24, 207] on img at bounding box center [23, 206] width 19 height 19
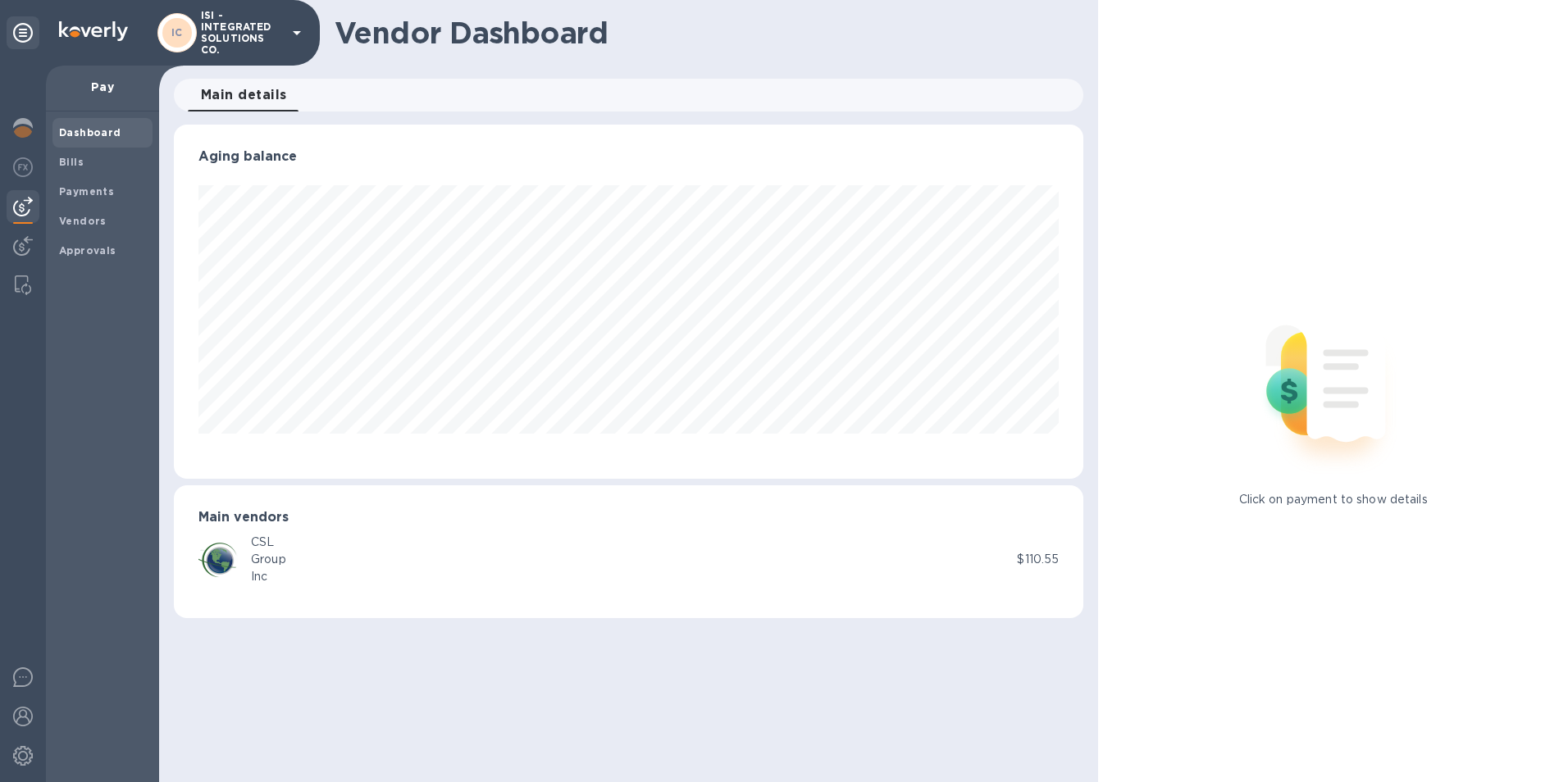
scroll to position [354, 910]
click at [96, 187] on b "Payments" at bounding box center [86, 191] width 55 height 13
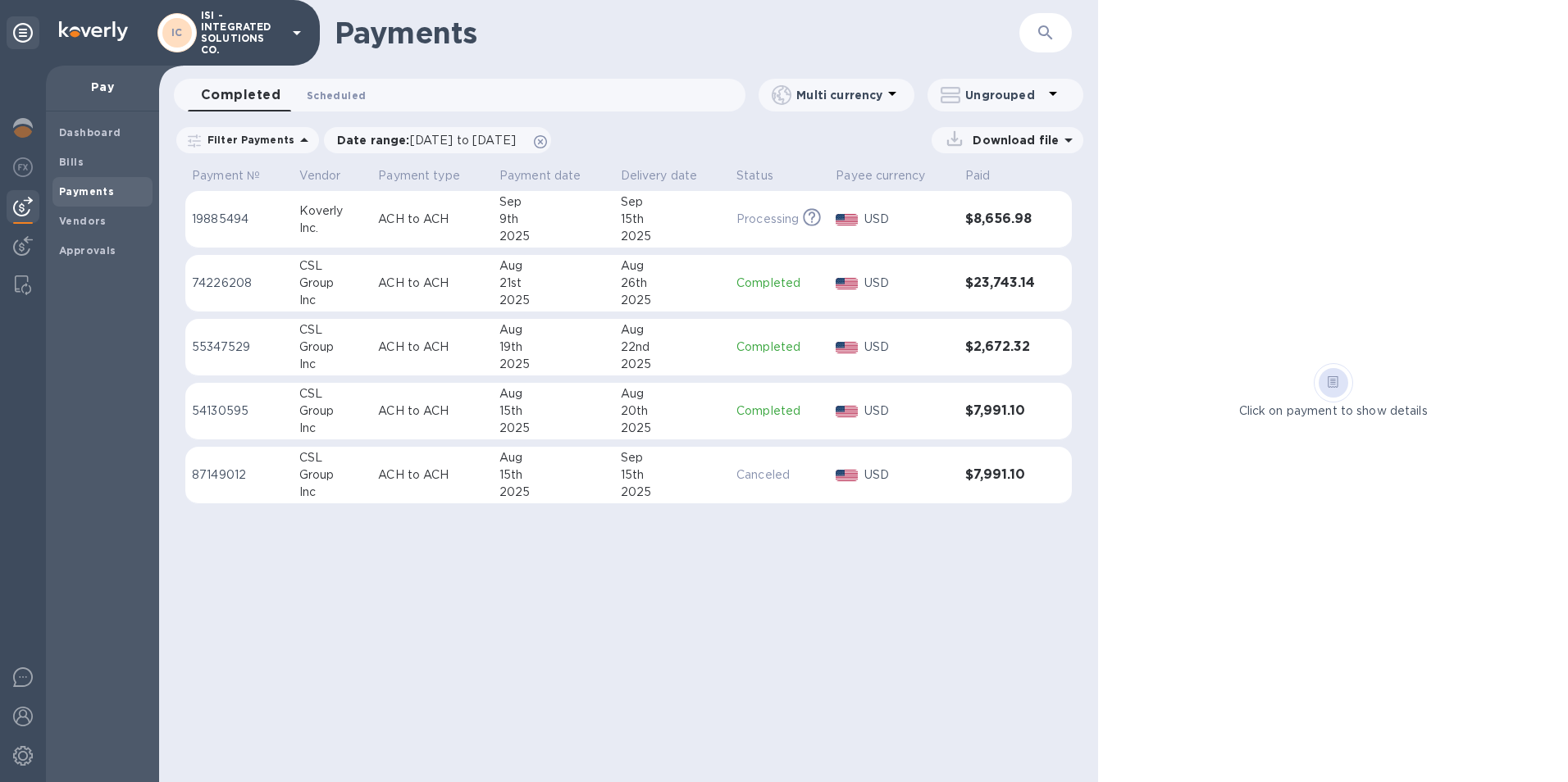
click at [336, 94] on span "Scheduled 0" at bounding box center [336, 96] width 59 height 17
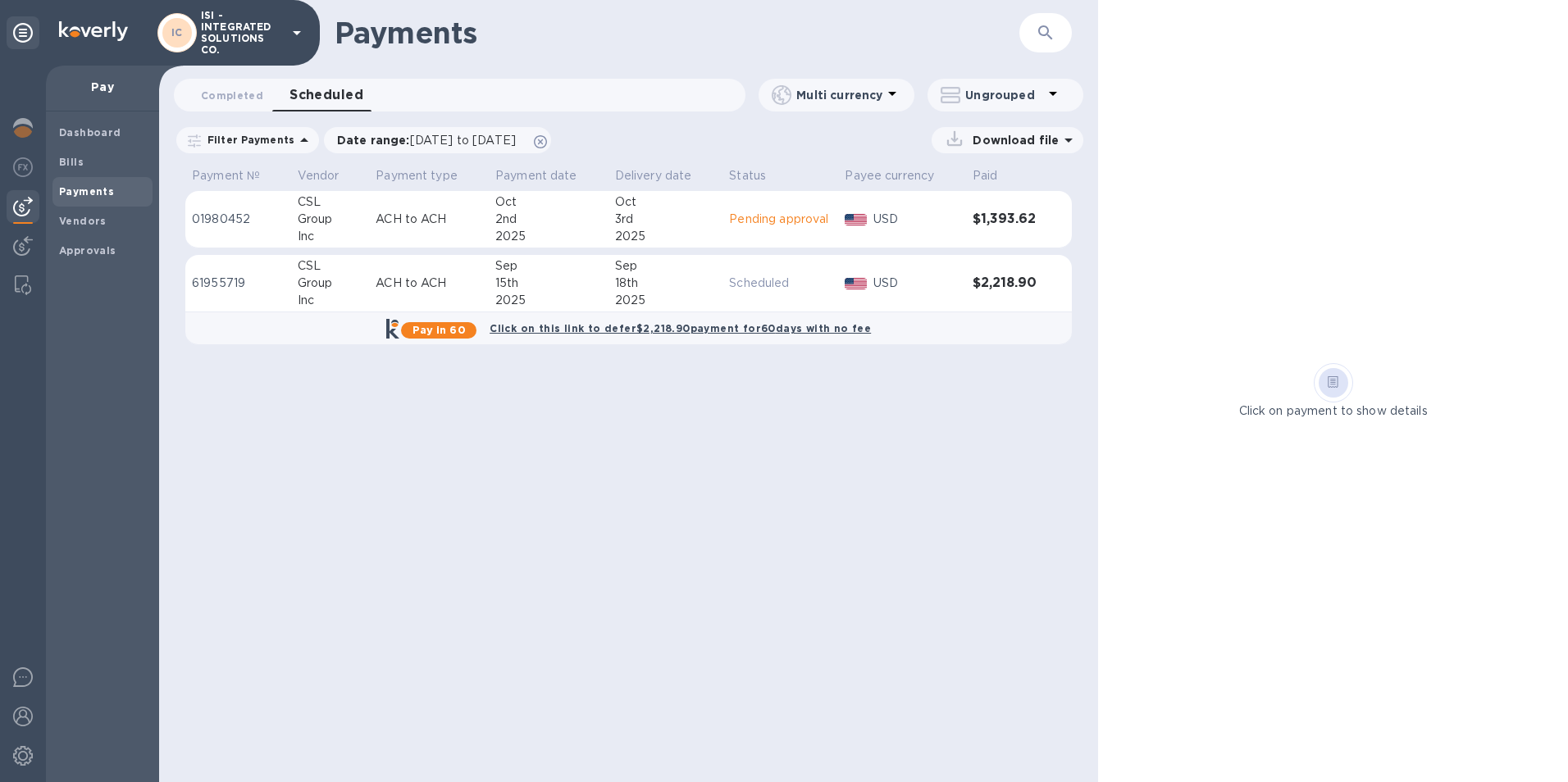
click at [777, 219] on p "Pending approval" at bounding box center [780, 220] width 103 height 17
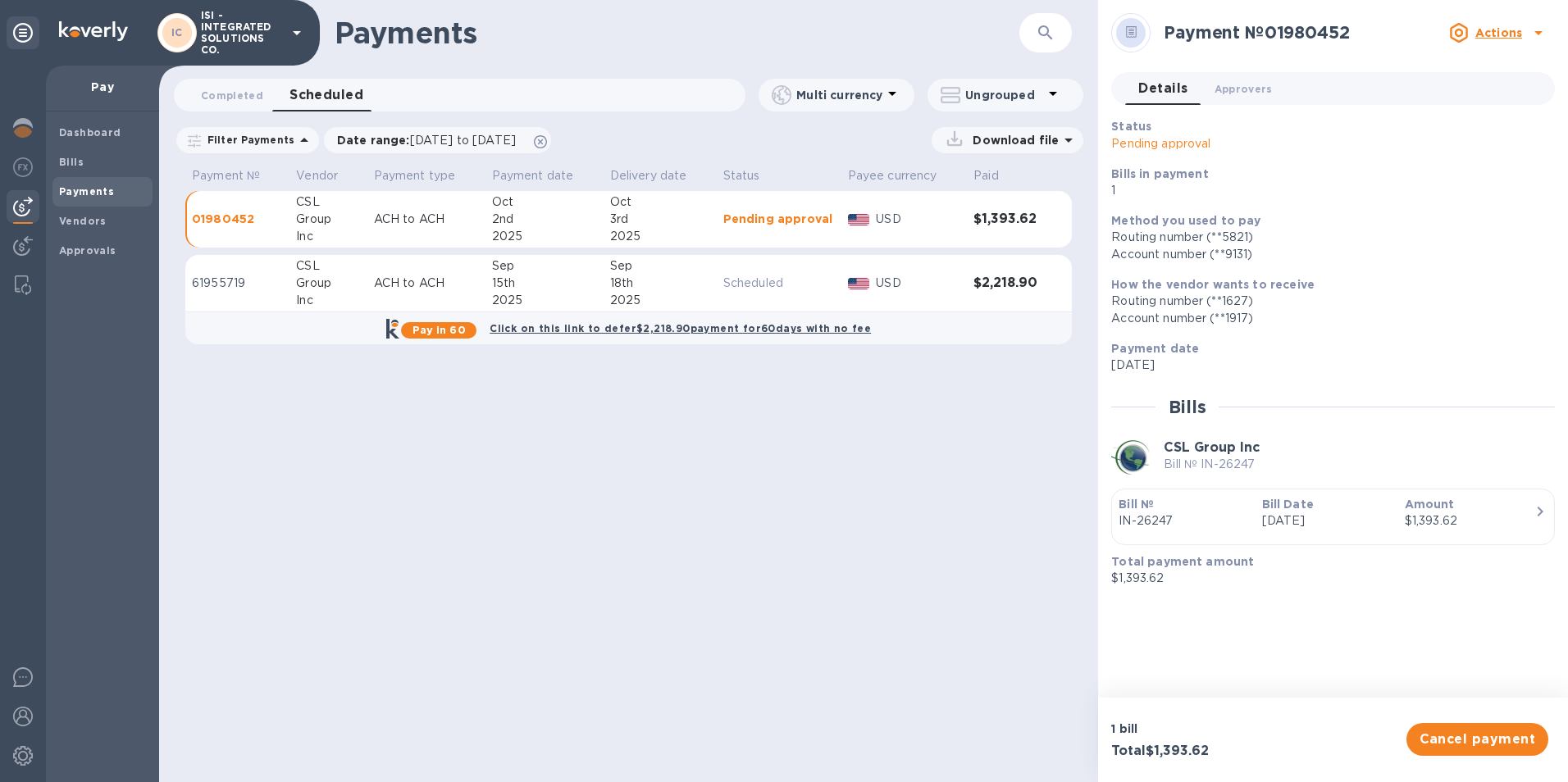
click at [1534, 30] on icon at bounding box center [1538, 33] width 19 height 19
click at [1429, 185] on div at bounding box center [784, 391] width 1568 height 782
drag, startPoint x: 217, startPoint y: 216, endPoint x: 569, endPoint y: 393, distance: 394.0
click at [569, 394] on div "Payments ​ Completed 0 Scheduled 0 Multi currency Ungrouped Filter Payments Dat…" at bounding box center [628, 391] width 939 height 782
click at [1539, 38] on icon at bounding box center [1538, 33] width 19 height 19
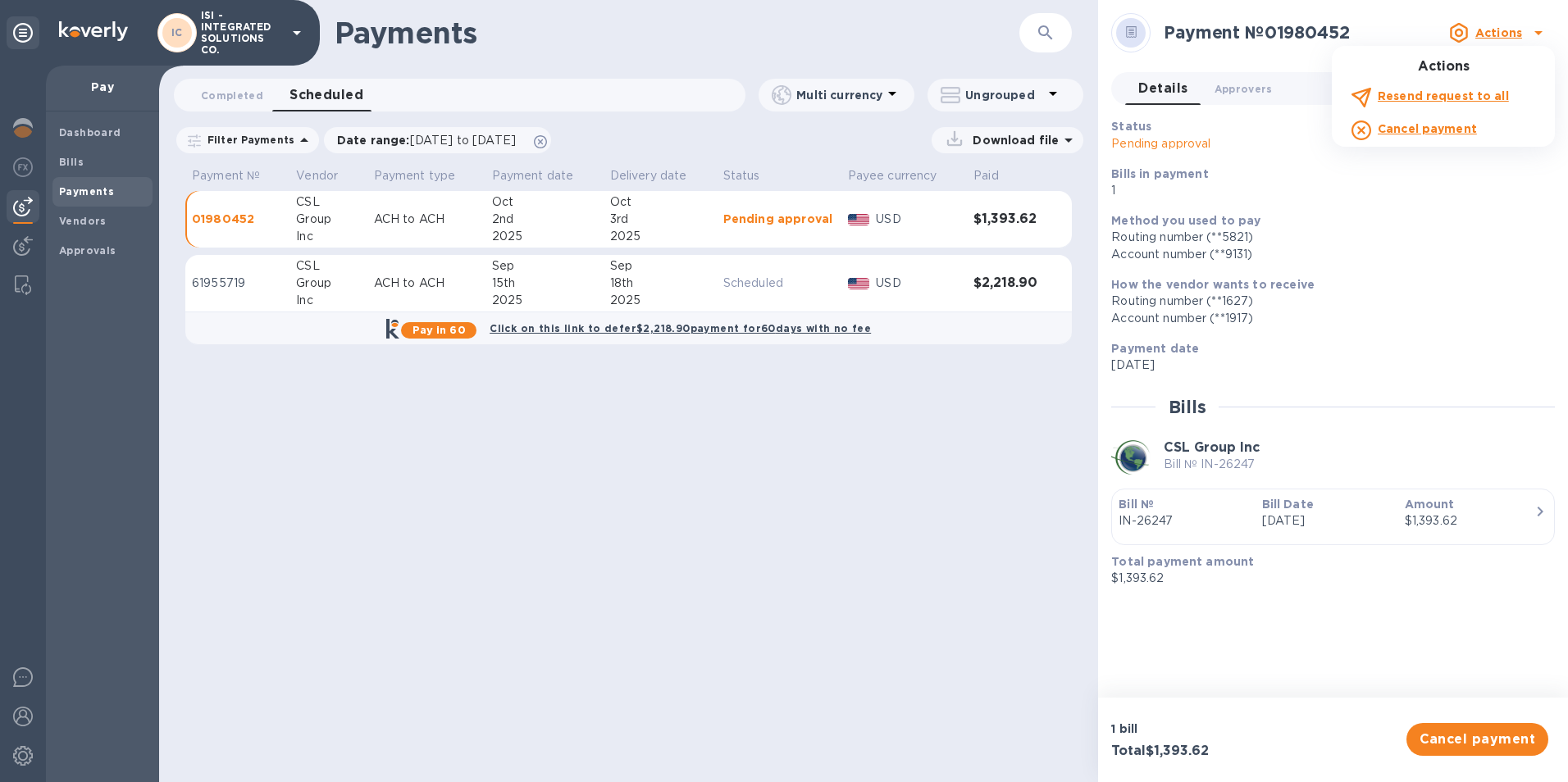
click at [1420, 177] on div at bounding box center [784, 391] width 1568 height 782
click at [87, 250] on b "Approvals" at bounding box center [87, 250] width 57 height 13
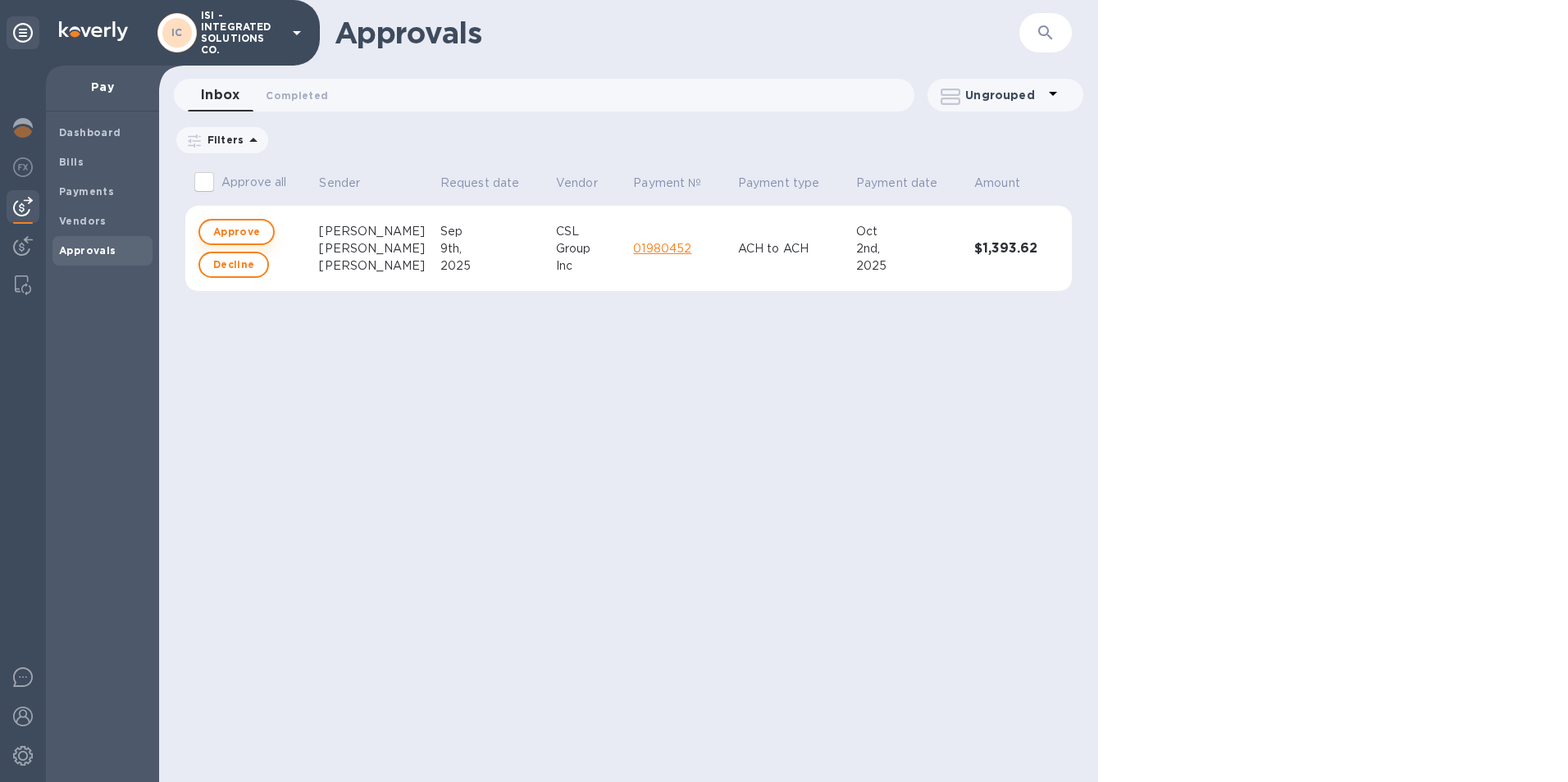
click at [228, 228] on span "Approve" at bounding box center [236, 232] width 46 height 19
checkbox input "true"
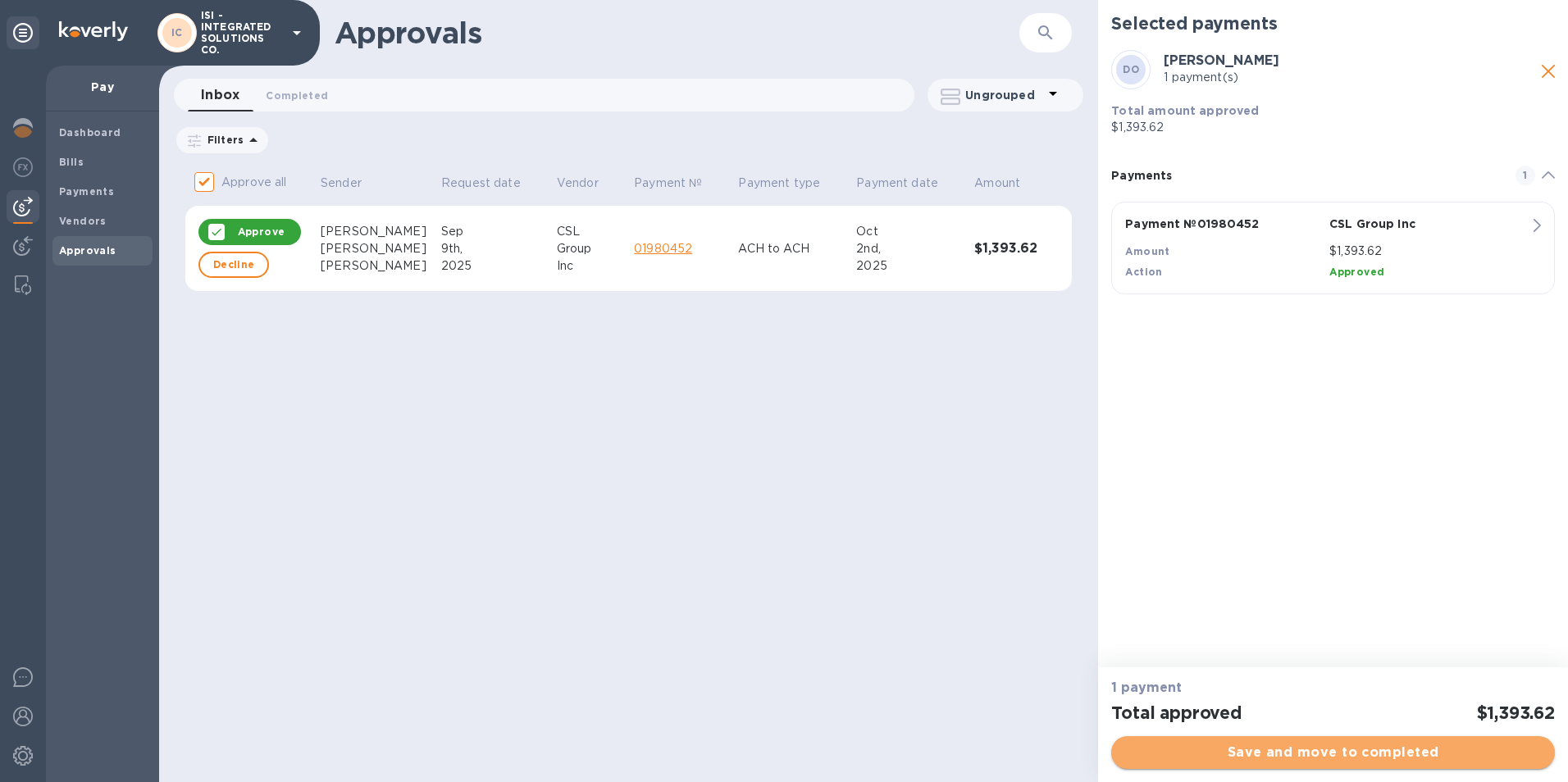
click at [1294, 758] on span "Save and move to completed" at bounding box center [1333, 753] width 417 height 19
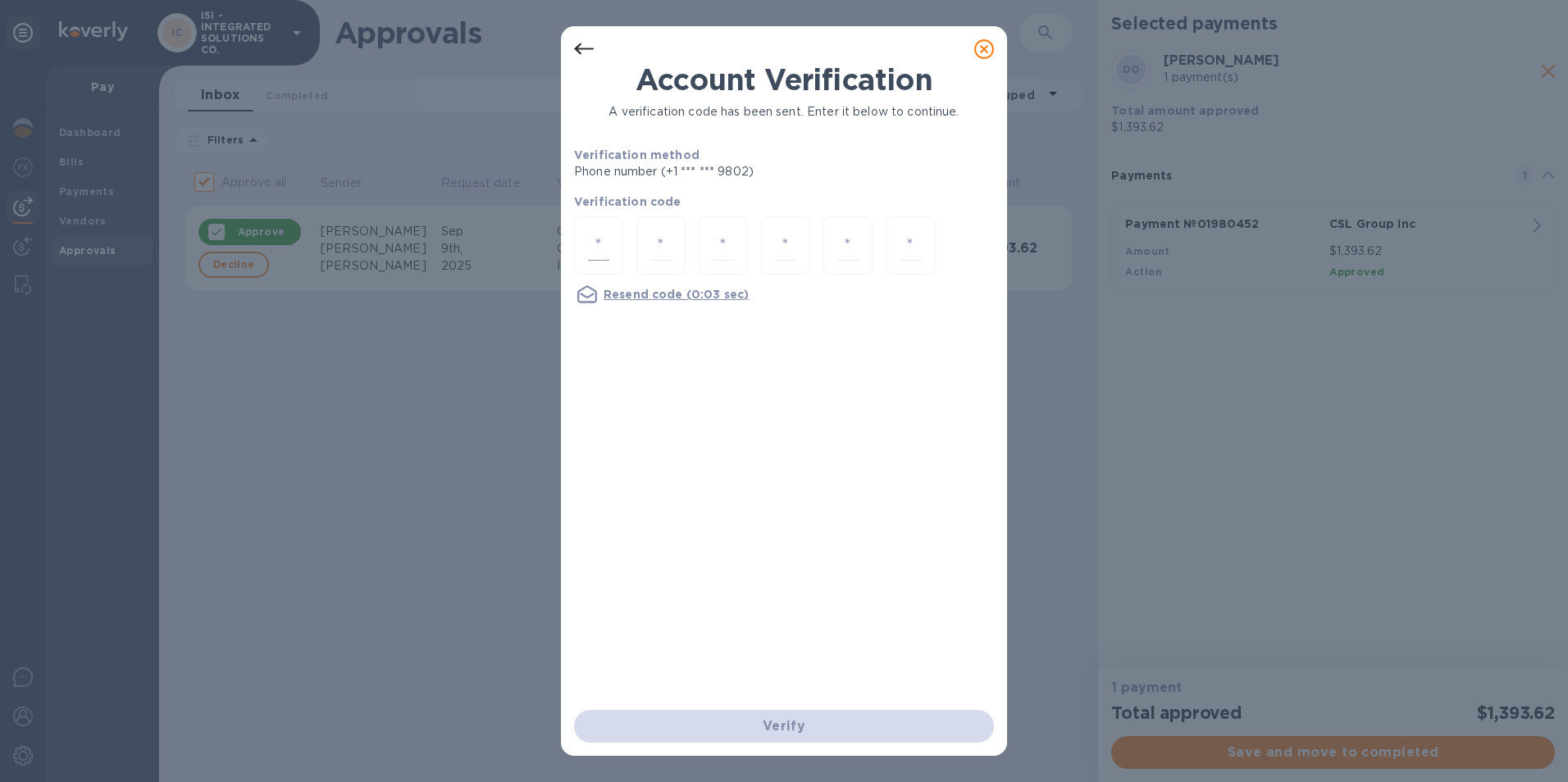
click at [598, 246] on input "number" at bounding box center [598, 245] width 21 height 30
type input "6"
type input "0"
type input "6"
type input "1"
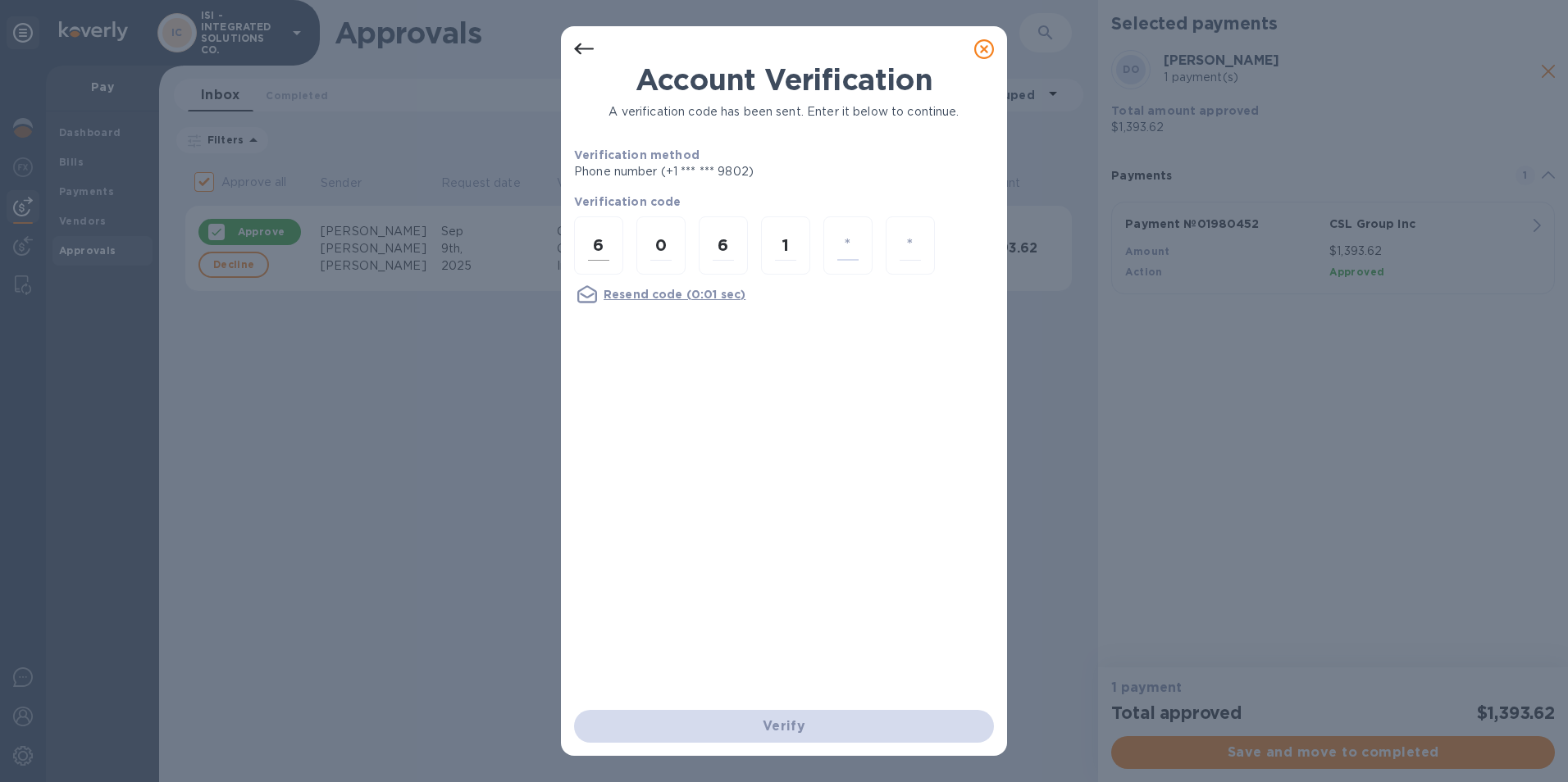
type input "6"
type input "9"
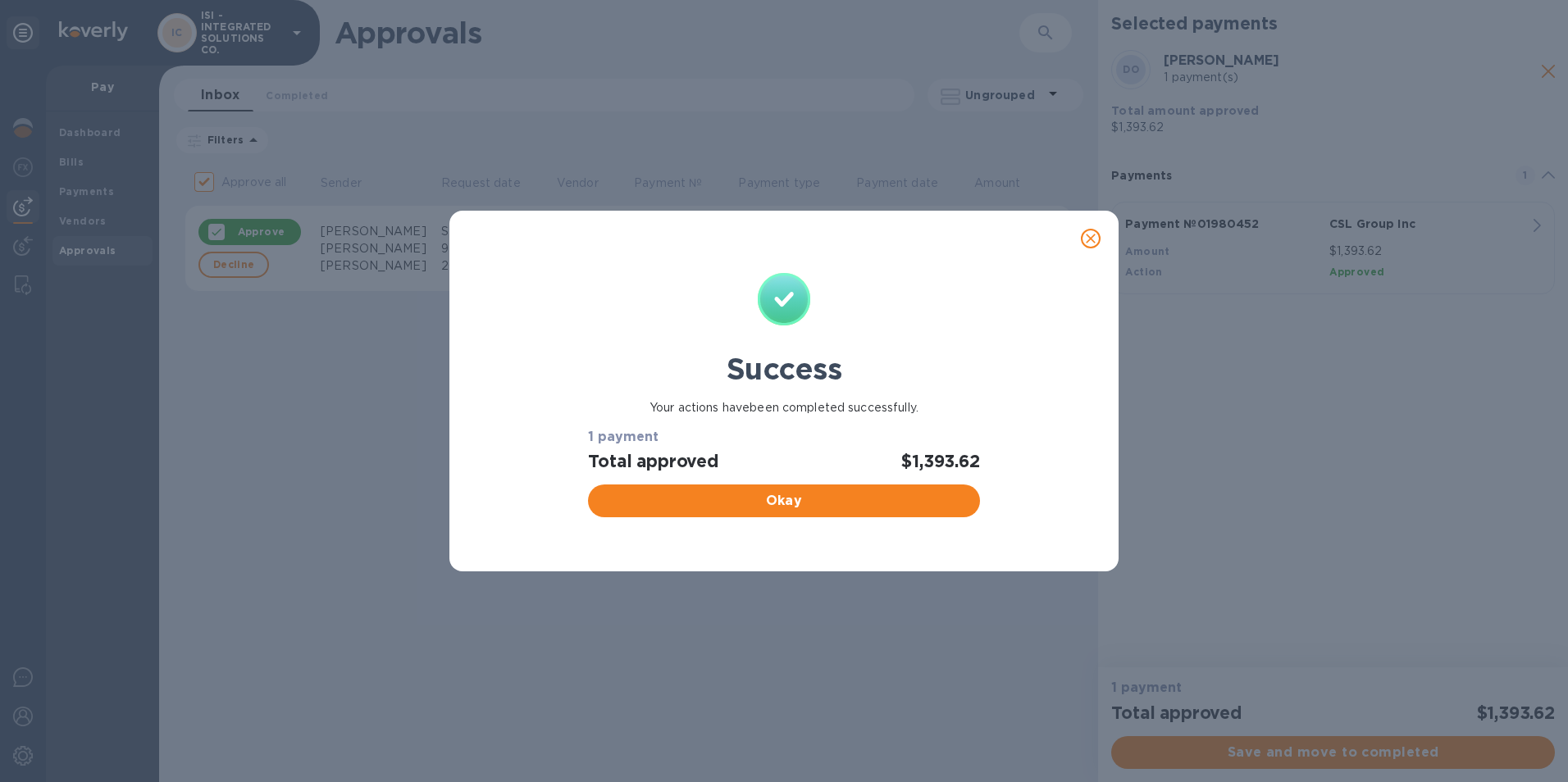
click at [772, 493] on span "Okay" at bounding box center [783, 500] width 365 height 19
checkbox input "false"
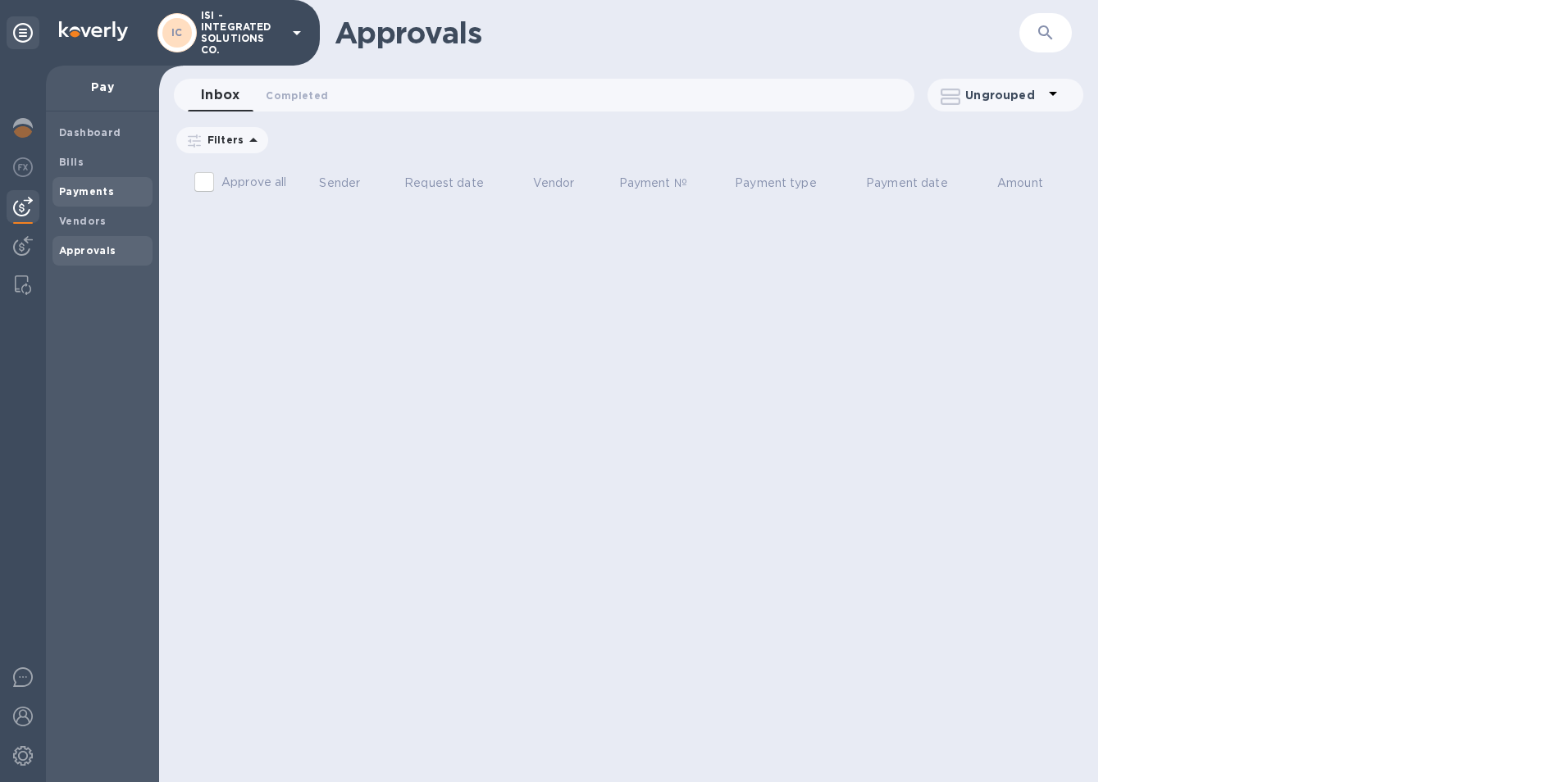
click at [83, 186] on b "Payments" at bounding box center [86, 191] width 55 height 13
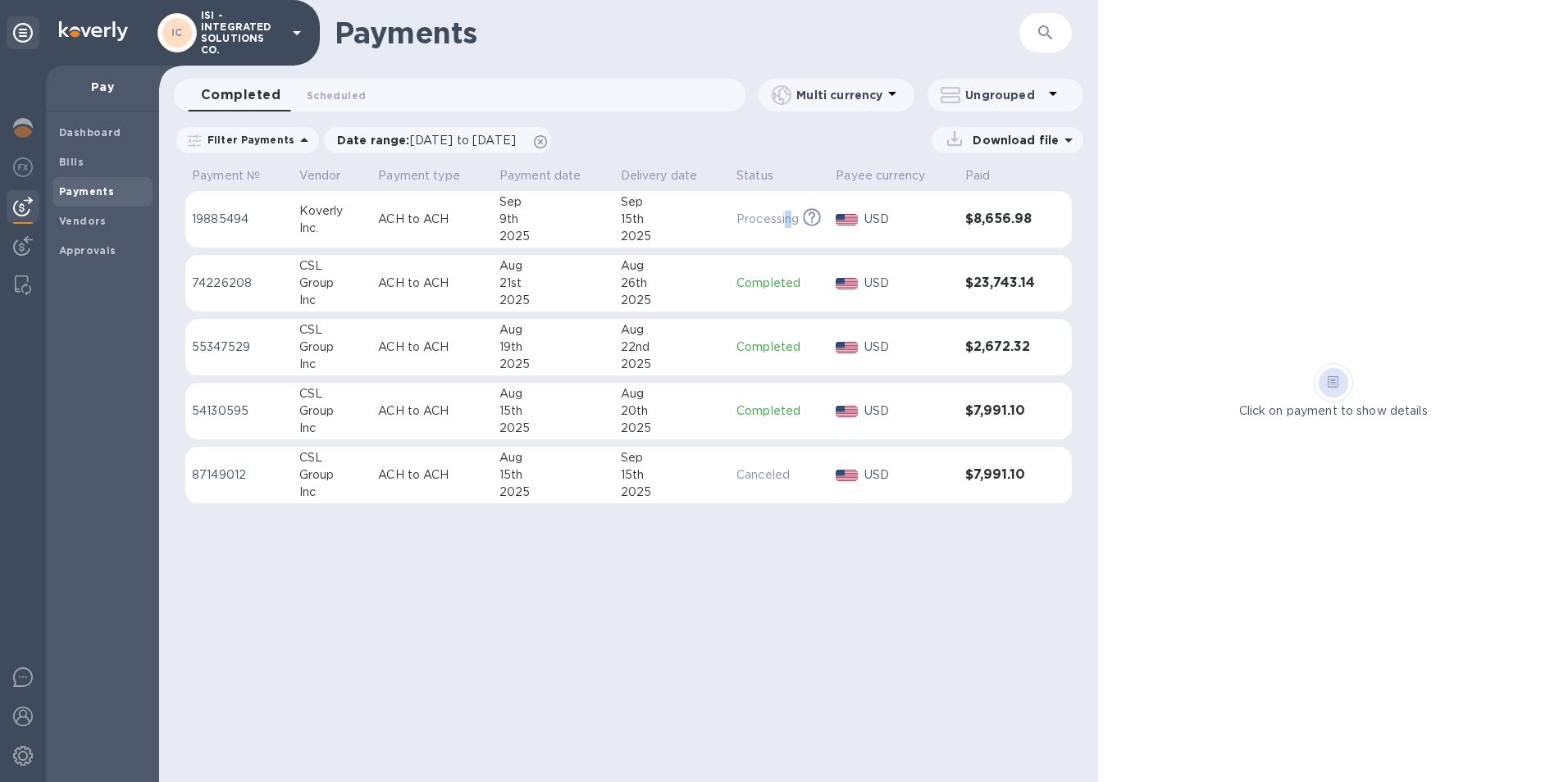
click at [787, 217] on p "Processing" at bounding box center [768, 220] width 62 height 17
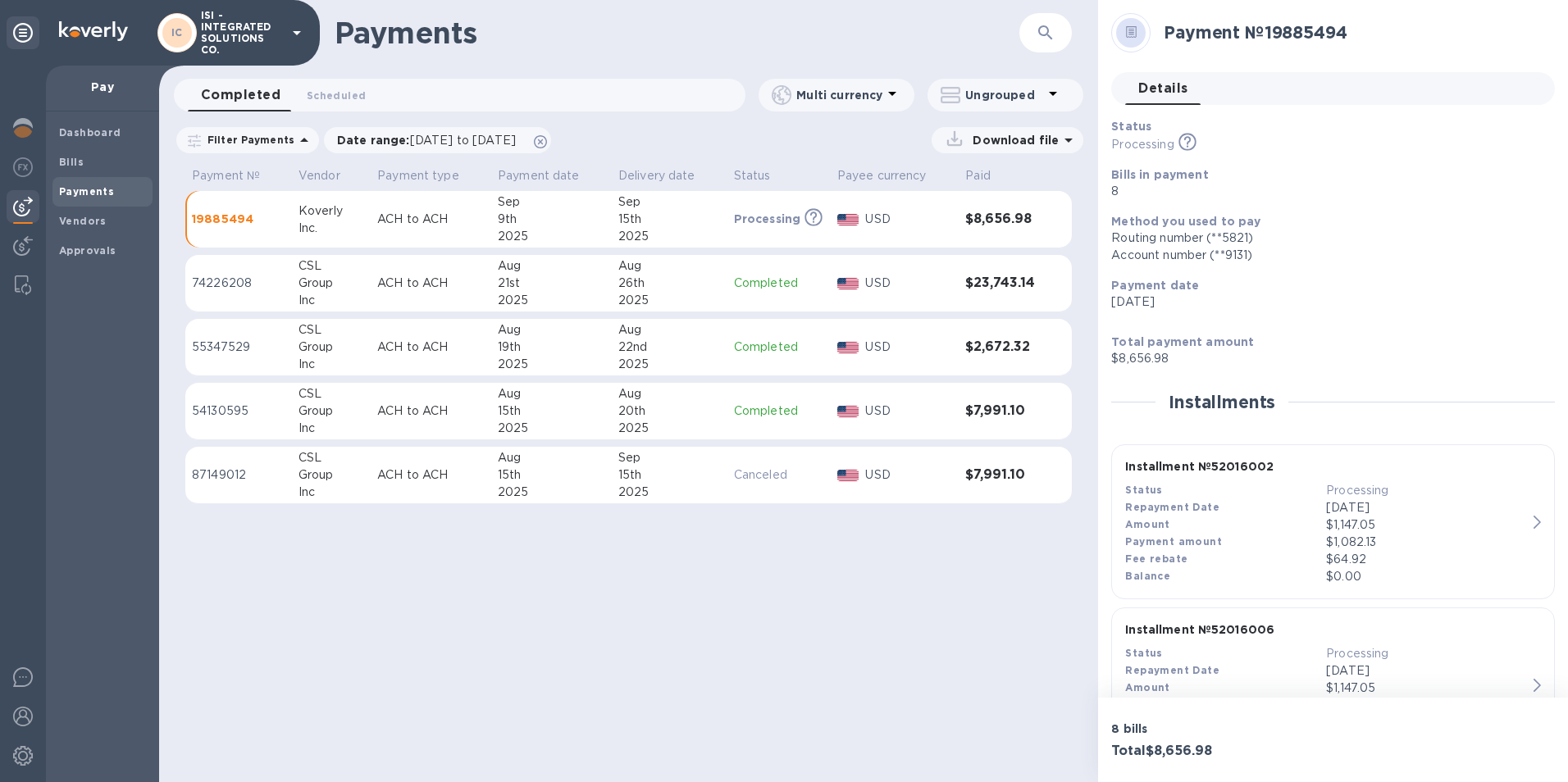
drag, startPoint x: 787, startPoint y: 217, endPoint x: 720, endPoint y: 220, distance: 67.1
click at [720, 220] on div "15th" at bounding box center [670, 220] width 103 height 17
click at [95, 247] on b "Approvals" at bounding box center [87, 250] width 57 height 13
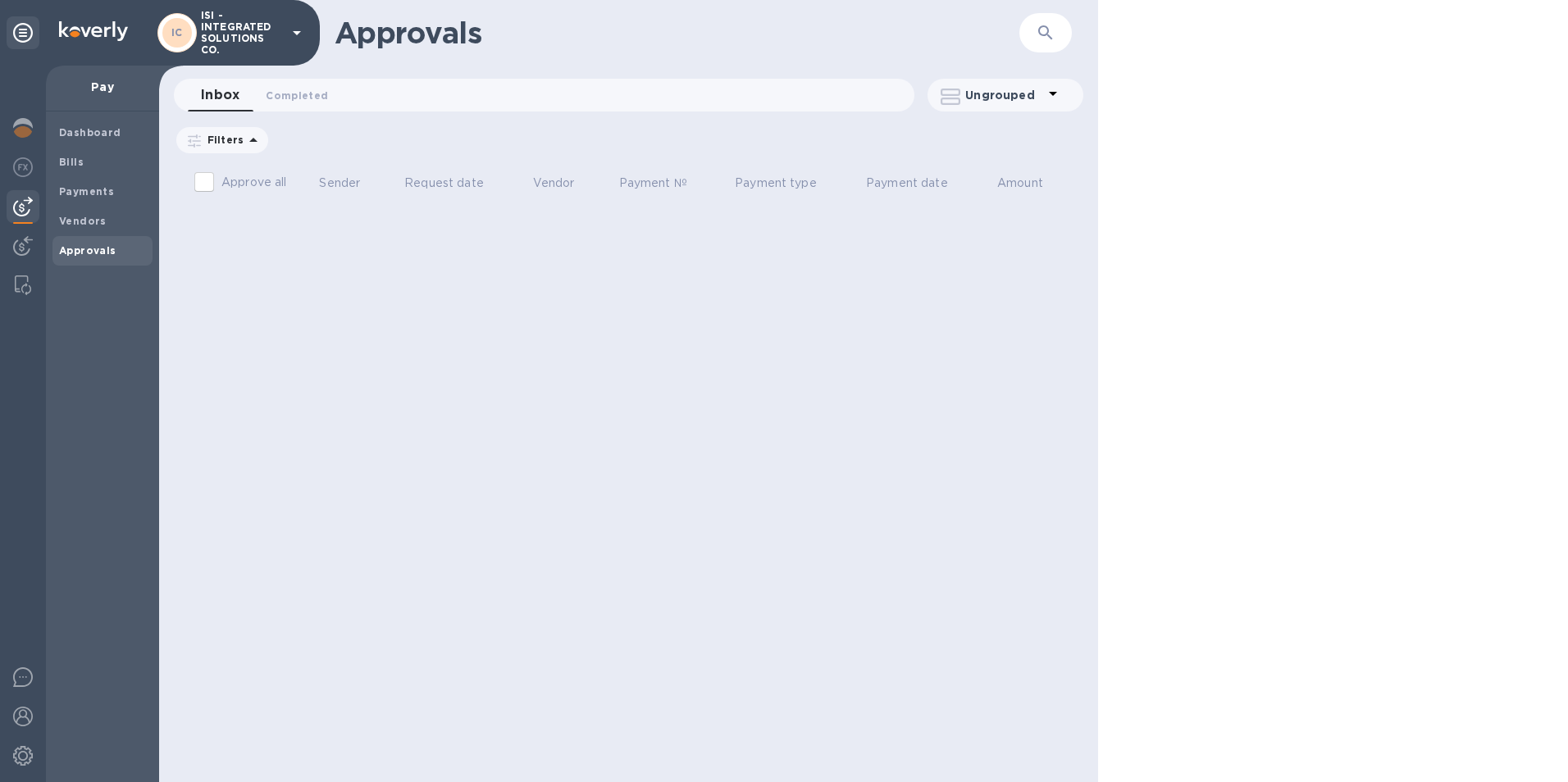
click at [201, 181] on input "Approve all" at bounding box center [204, 182] width 35 height 35
checkbox input "false"
click at [77, 219] on b "Vendors" at bounding box center [82, 221] width 47 height 13
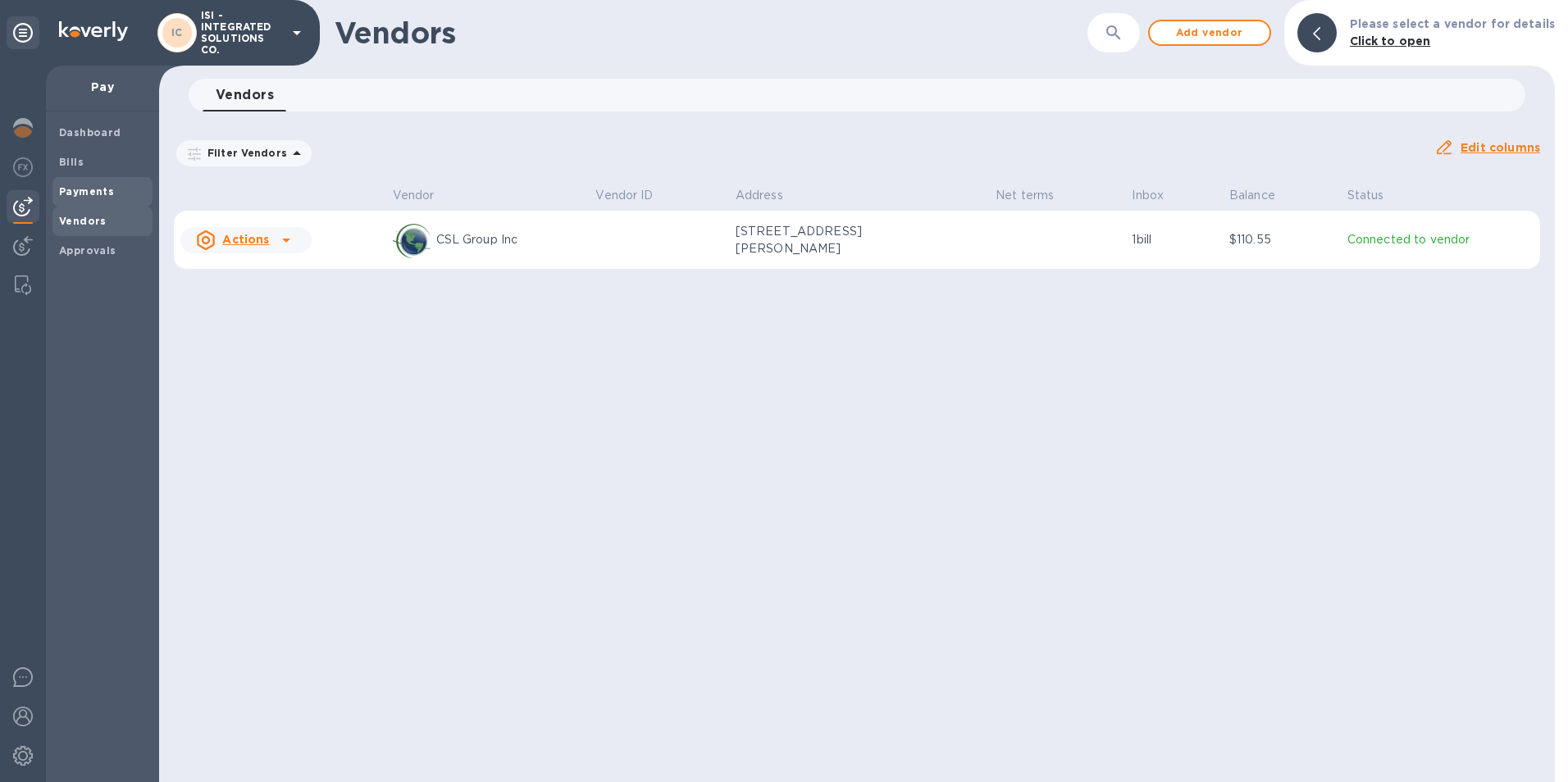
click at [84, 189] on b "Payments" at bounding box center [86, 191] width 55 height 13
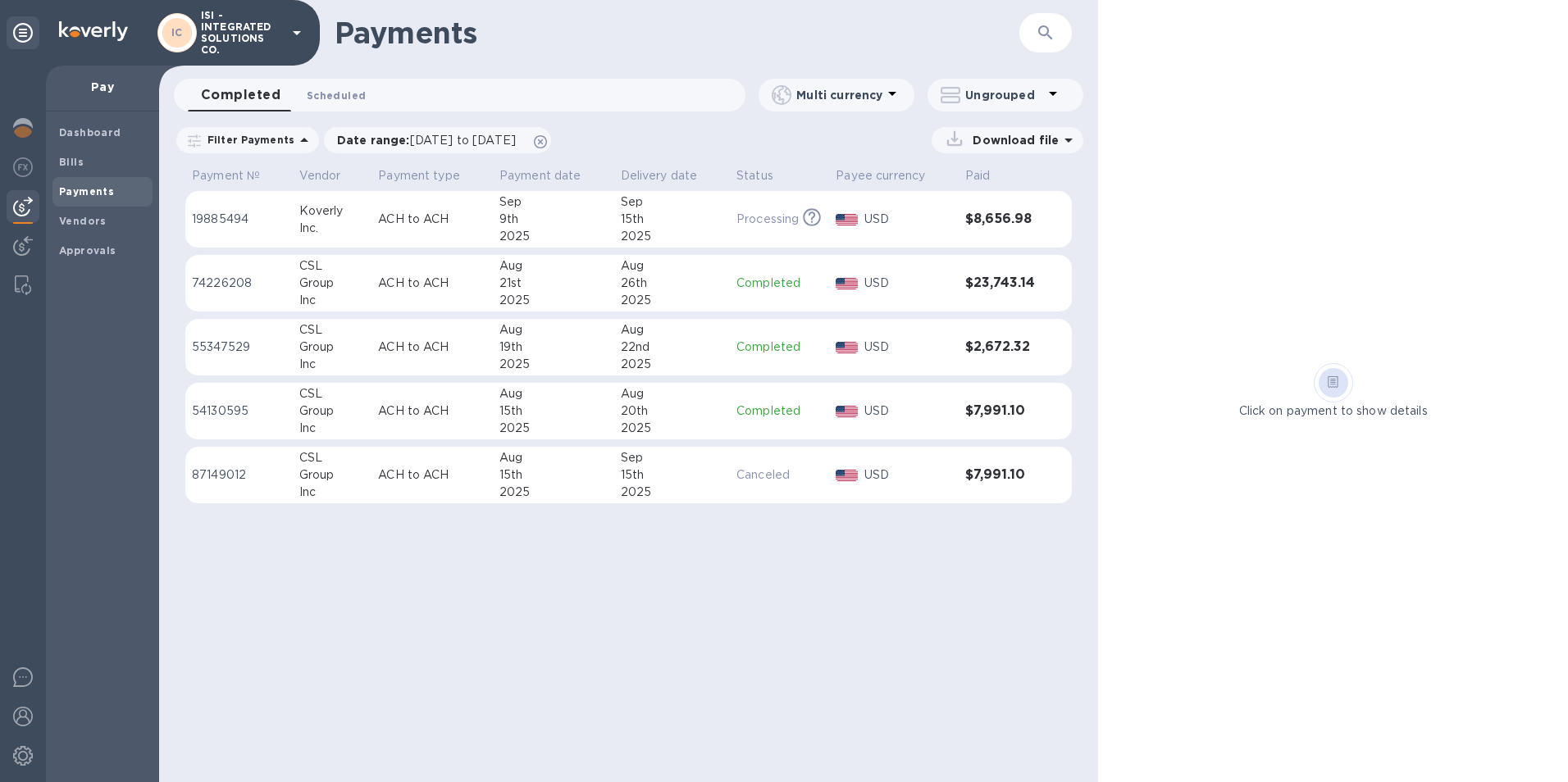
click at [341, 94] on span "Scheduled 0" at bounding box center [336, 96] width 59 height 17
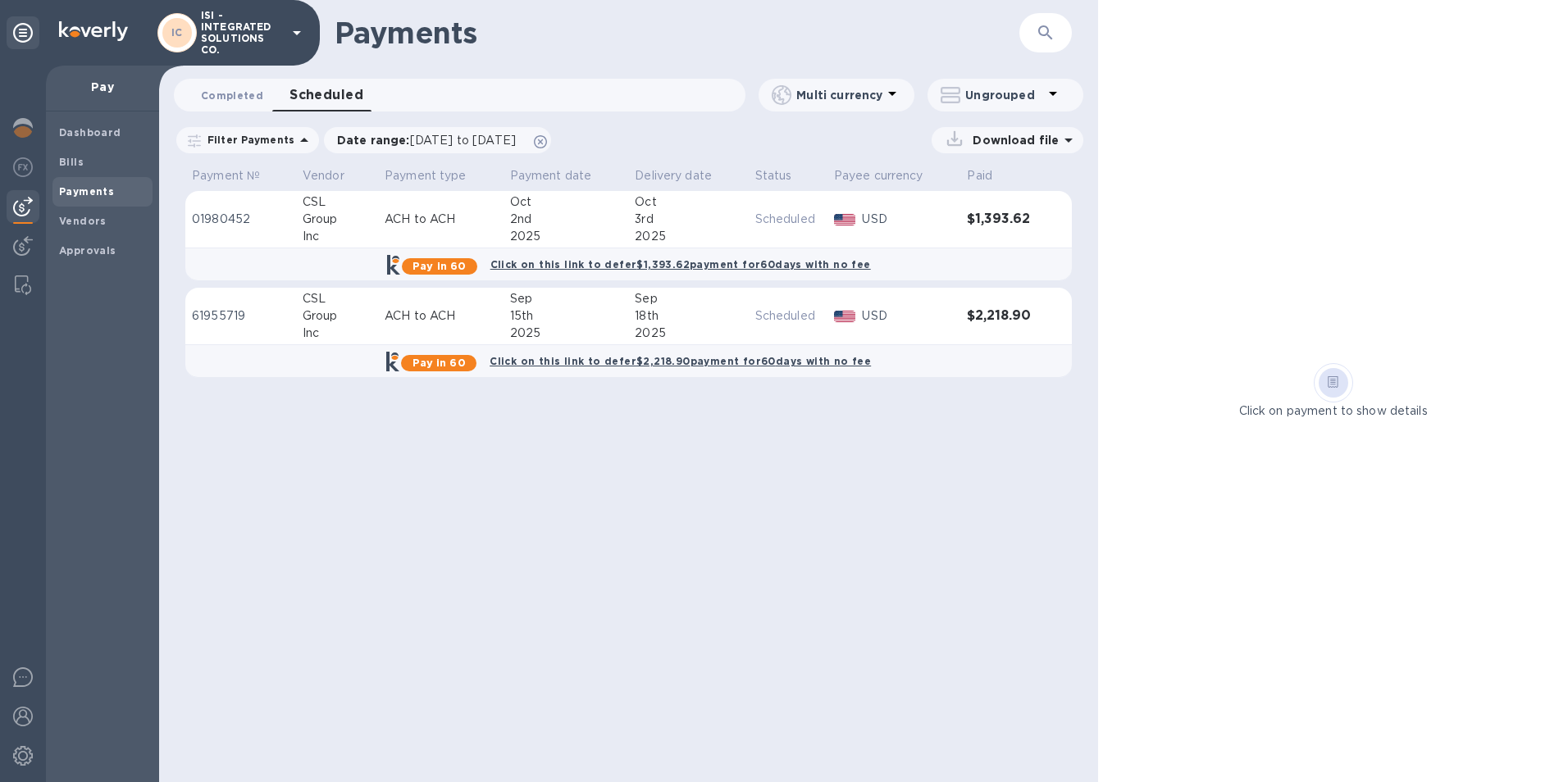
click at [227, 93] on span "Completed 0" at bounding box center [232, 96] width 62 height 17
